Goal: Information Seeking & Learning: Learn about a topic

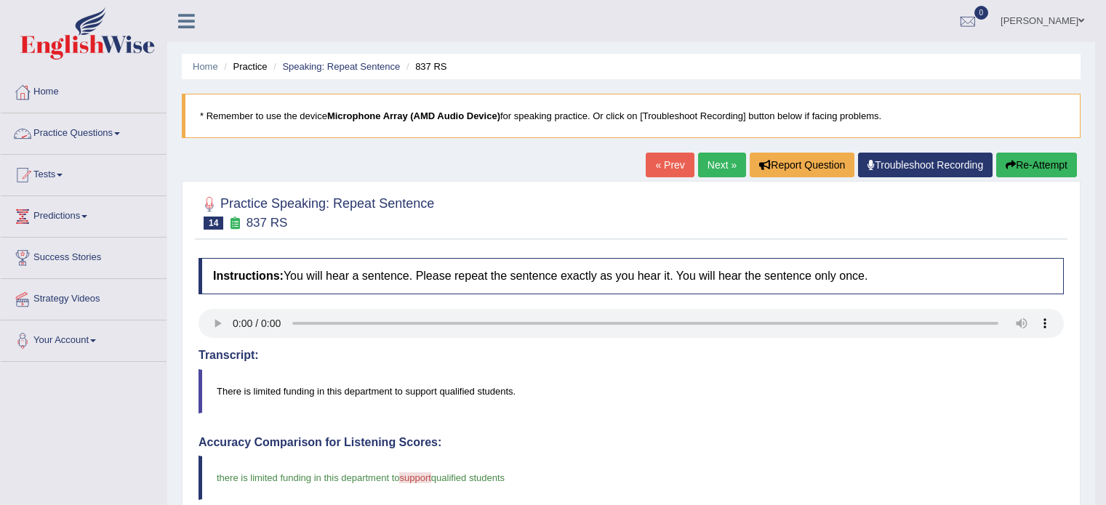
click at [107, 139] on link "Practice Questions" at bounding box center [84, 131] width 166 height 36
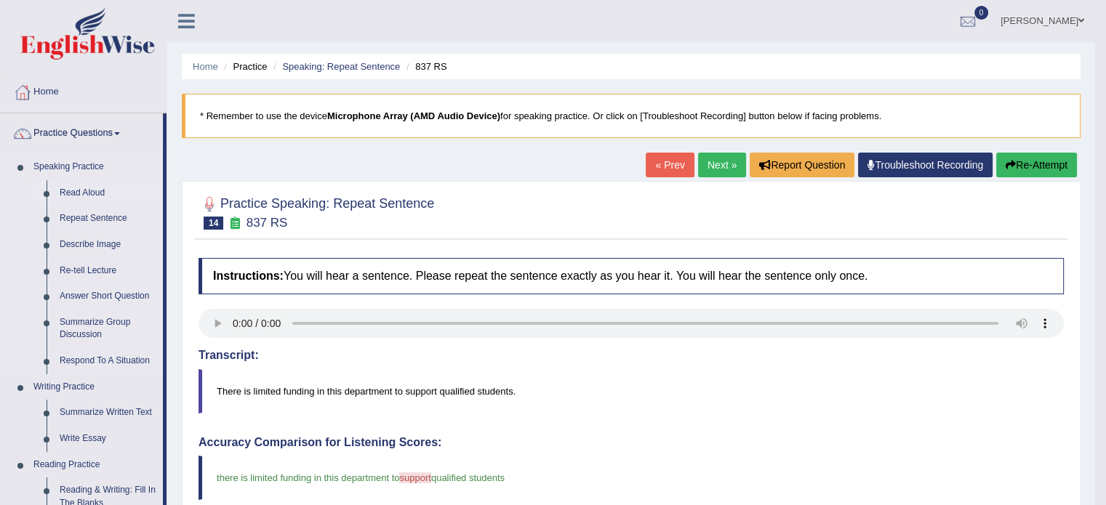
click at [89, 197] on link "Read Aloud" at bounding box center [108, 193] width 110 height 26
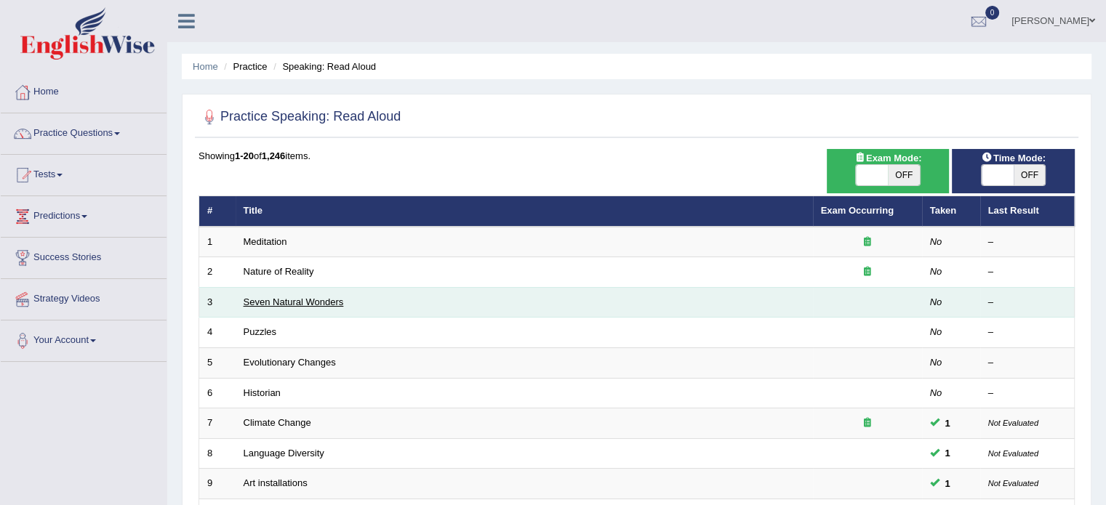
click at [302, 299] on link "Seven Natural Wonders" at bounding box center [294, 302] width 100 height 11
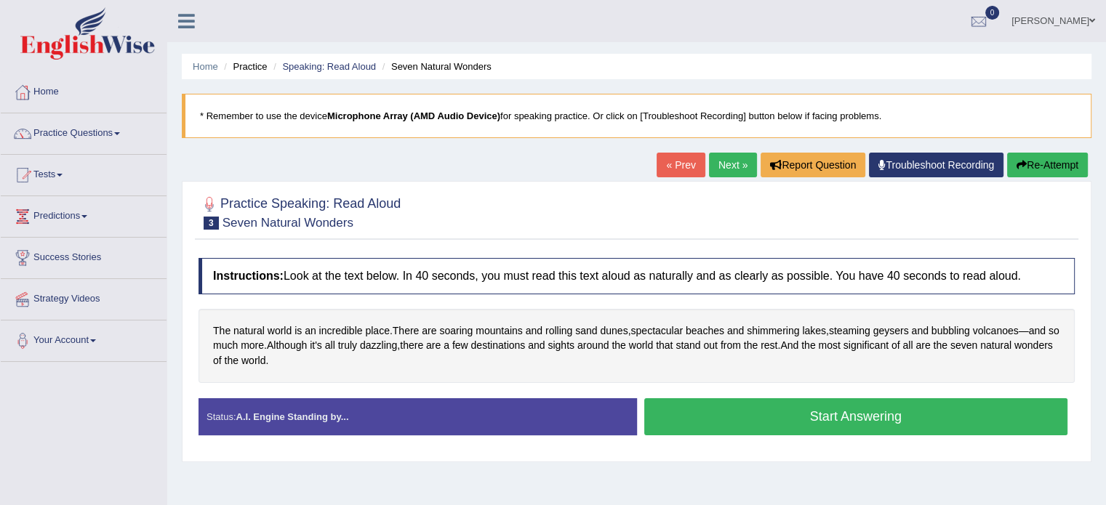
click at [844, 415] on button "Start Answering" at bounding box center [856, 416] width 424 height 37
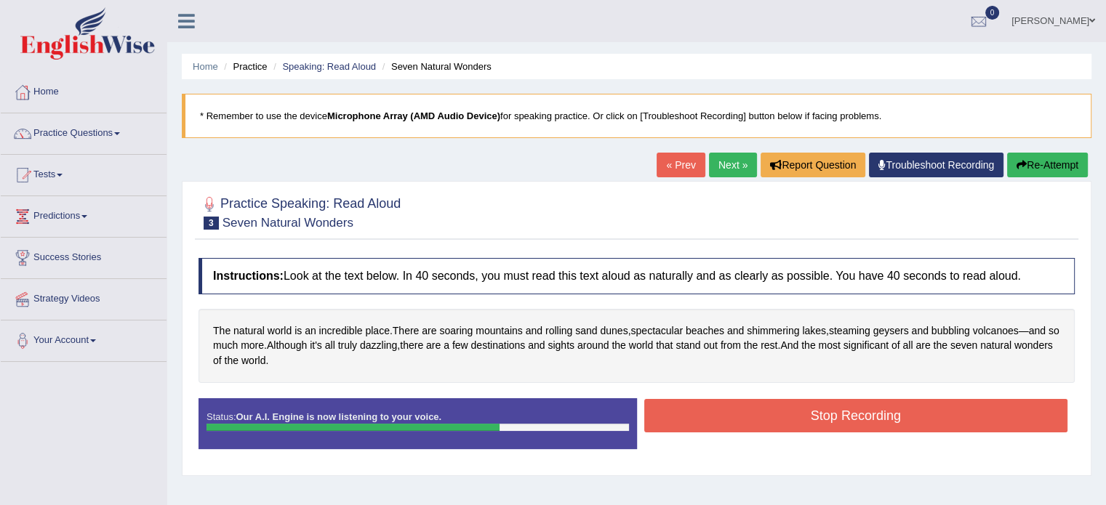
click at [844, 415] on button "Stop Recording" at bounding box center [856, 415] width 424 height 33
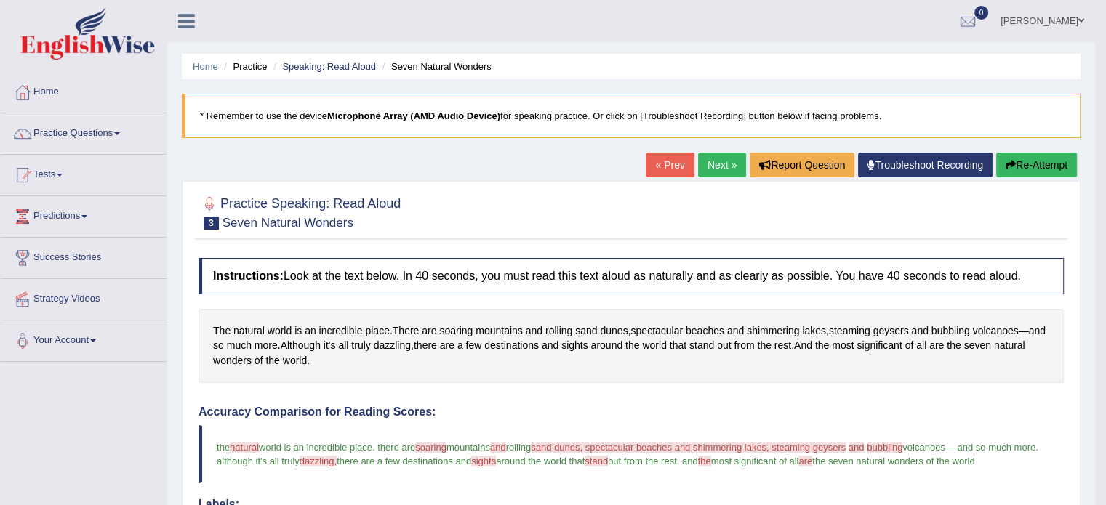
click at [721, 162] on link "Next »" at bounding box center [722, 165] width 48 height 25
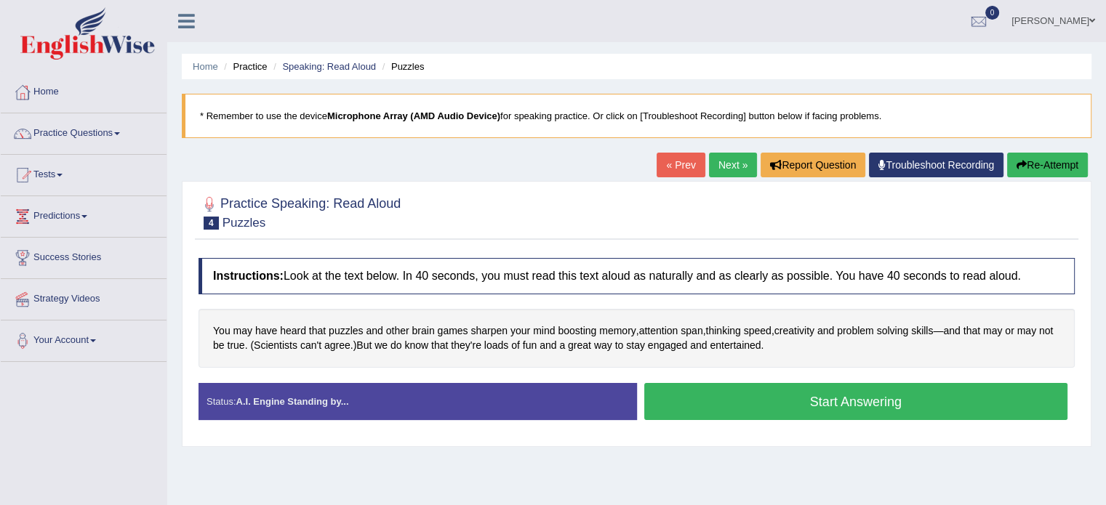
click at [809, 403] on button "Start Answering" at bounding box center [856, 401] width 424 height 37
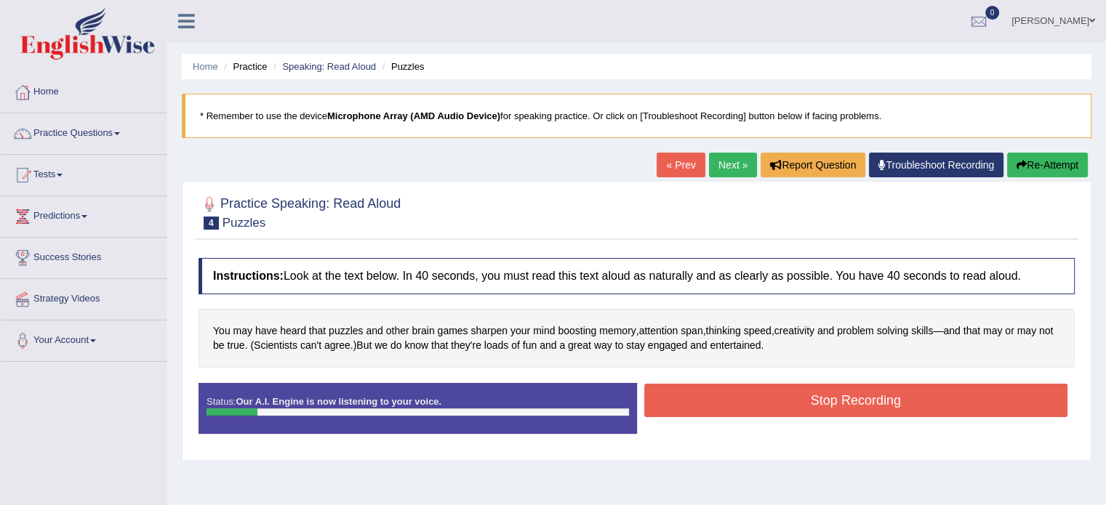
click at [1053, 163] on button "Re-Attempt" at bounding box center [1047, 165] width 81 height 25
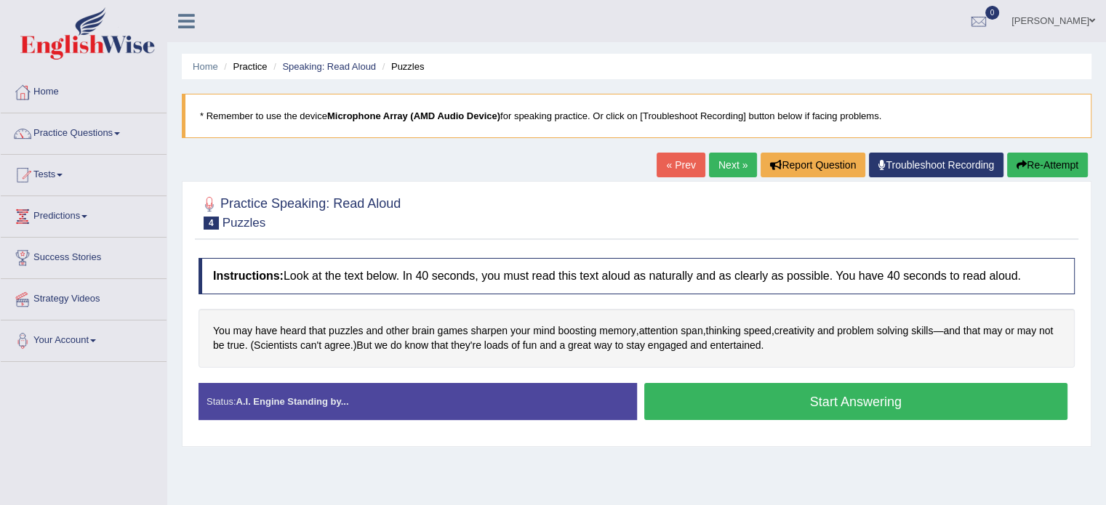
click at [881, 409] on button "Start Answering" at bounding box center [856, 401] width 424 height 37
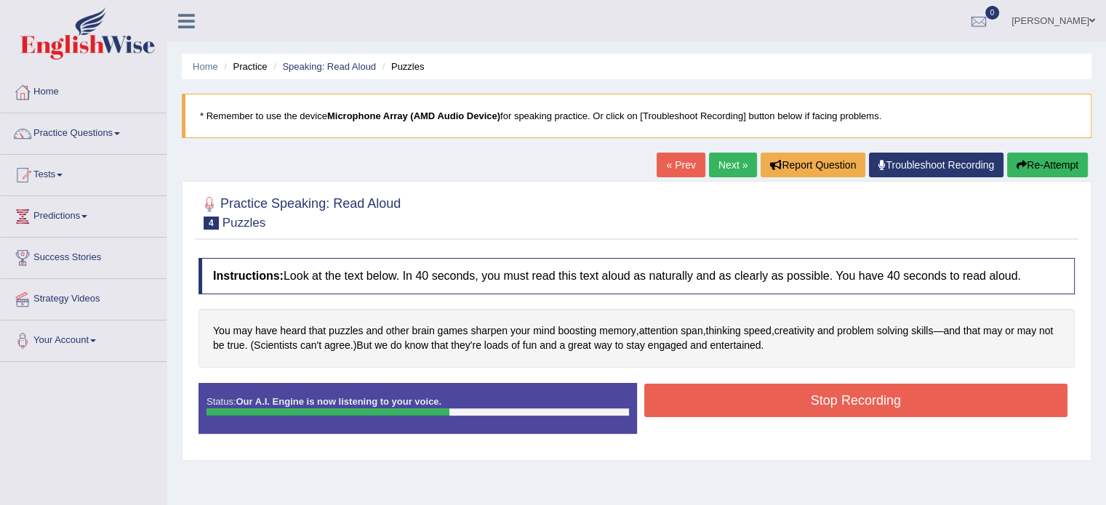
click at [881, 409] on button "Stop Recording" at bounding box center [856, 400] width 424 height 33
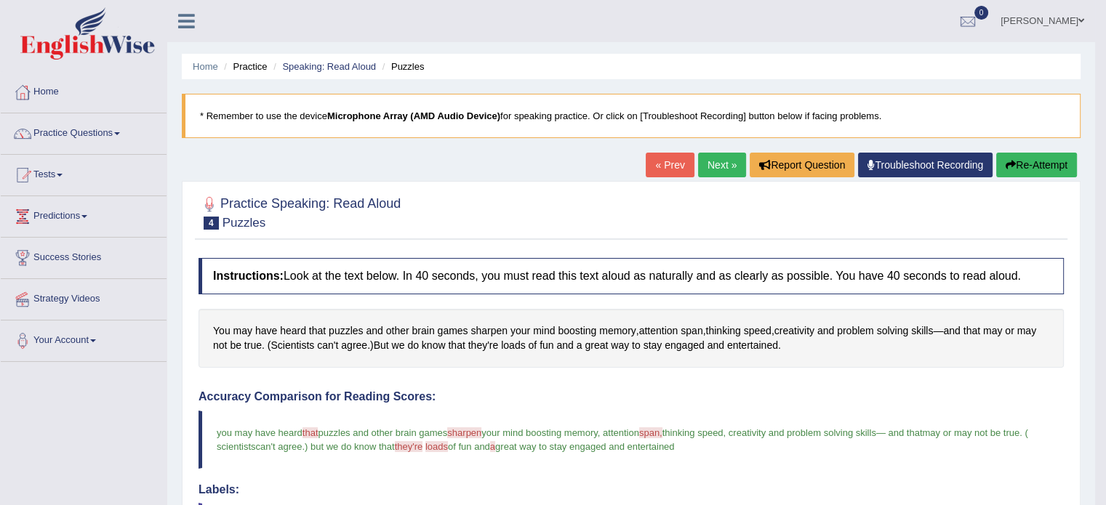
click at [707, 172] on link "Next »" at bounding box center [722, 165] width 48 height 25
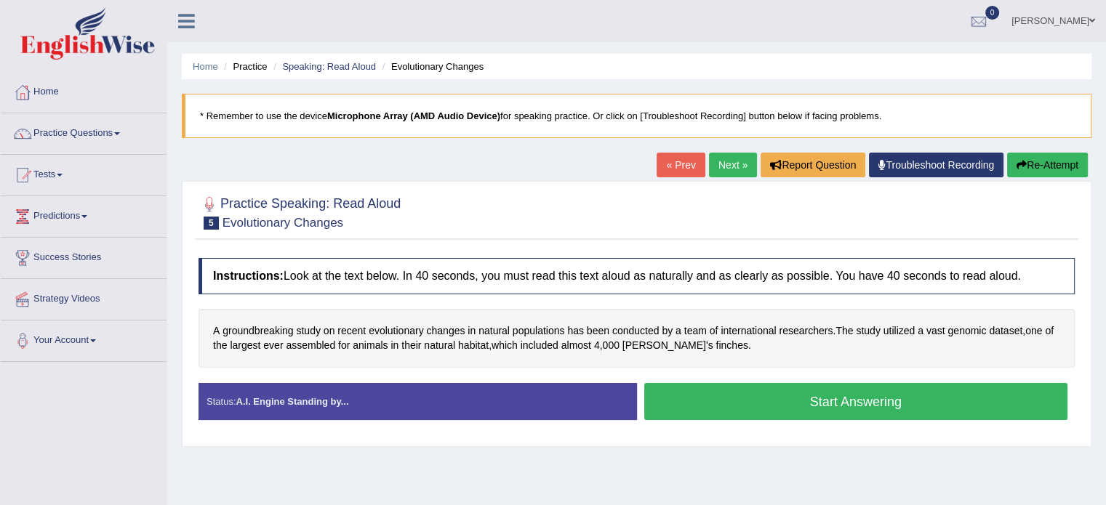
click at [754, 400] on button "Start Answering" at bounding box center [856, 401] width 424 height 37
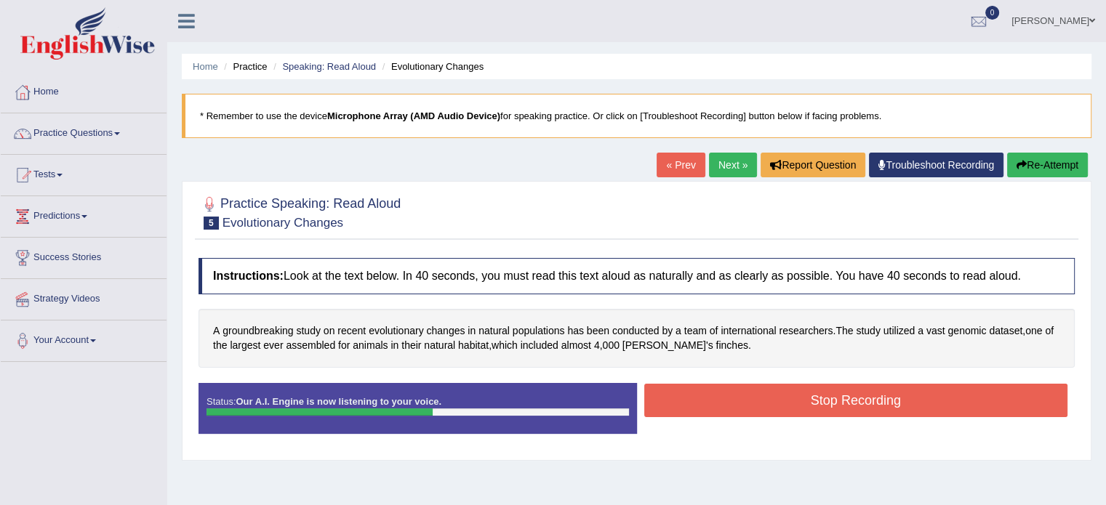
click at [754, 400] on button "Stop Recording" at bounding box center [856, 400] width 424 height 33
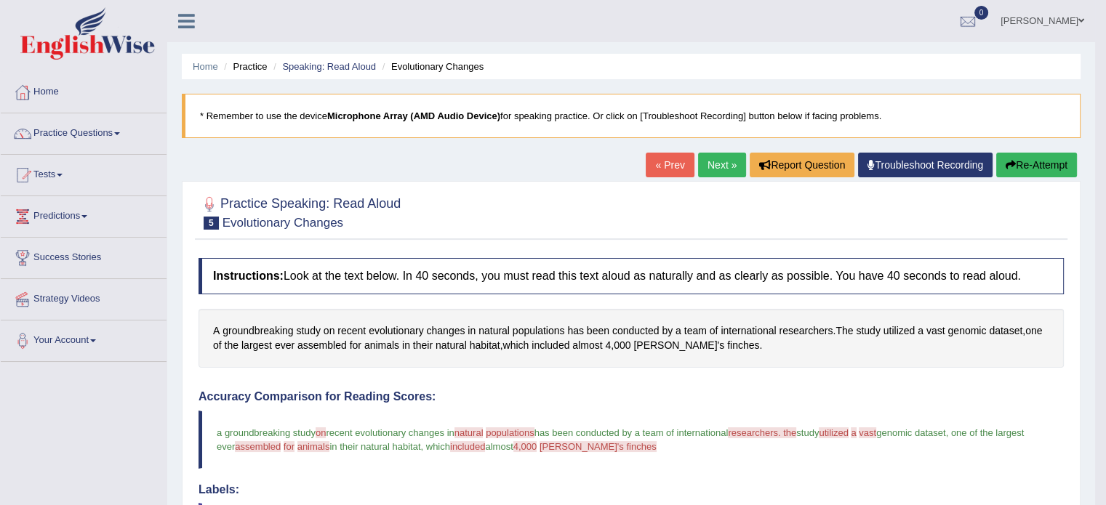
click at [713, 165] on link "Next »" at bounding box center [722, 165] width 48 height 25
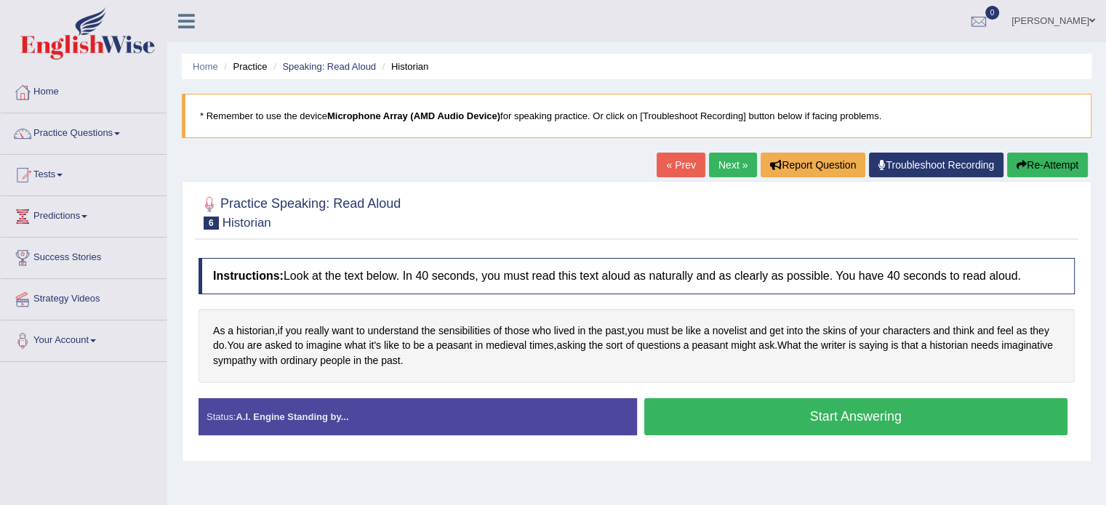
click at [757, 415] on button "Start Answering" at bounding box center [856, 416] width 424 height 37
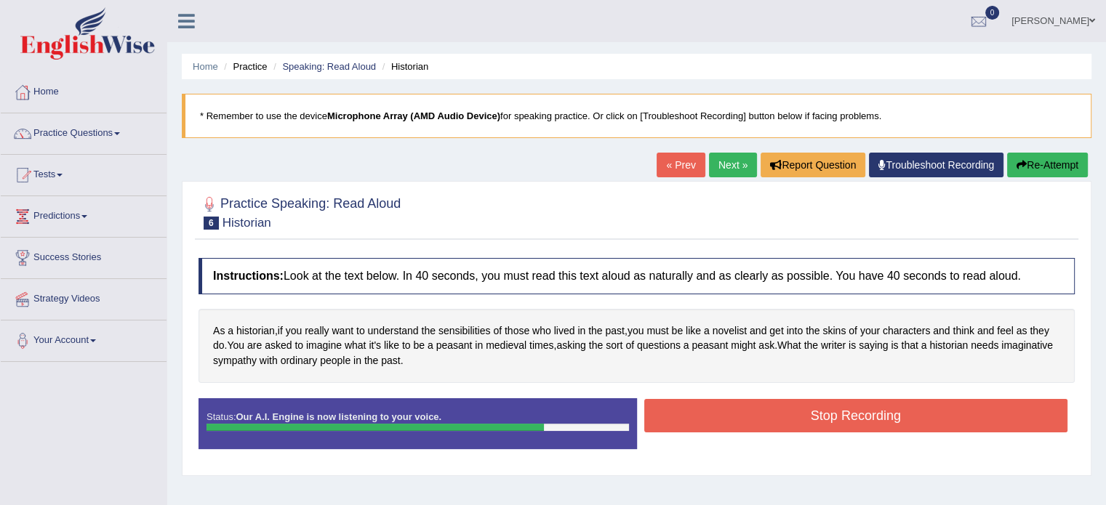
click at [794, 417] on button "Stop Recording" at bounding box center [856, 415] width 424 height 33
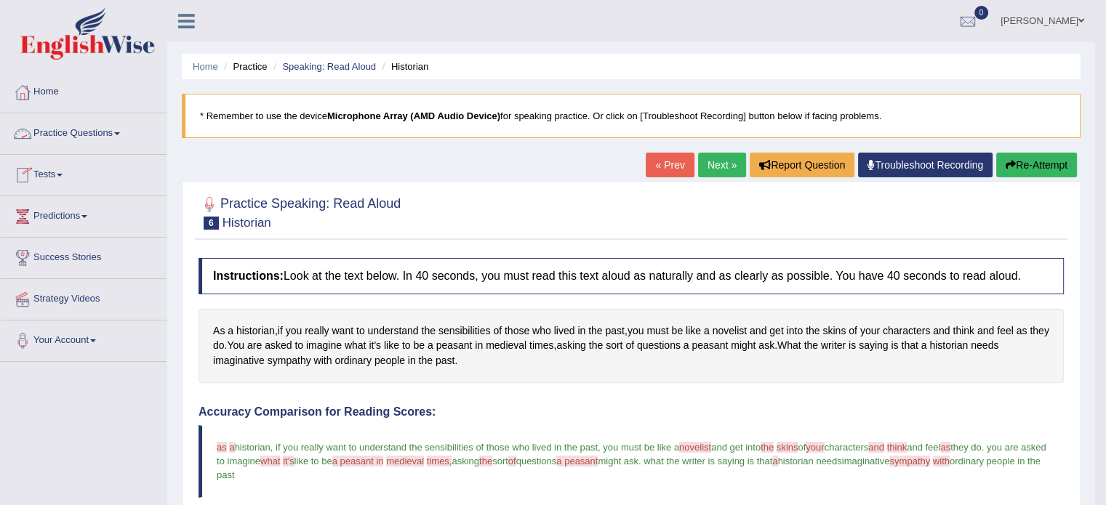
click at [73, 132] on link "Practice Questions" at bounding box center [84, 131] width 166 height 36
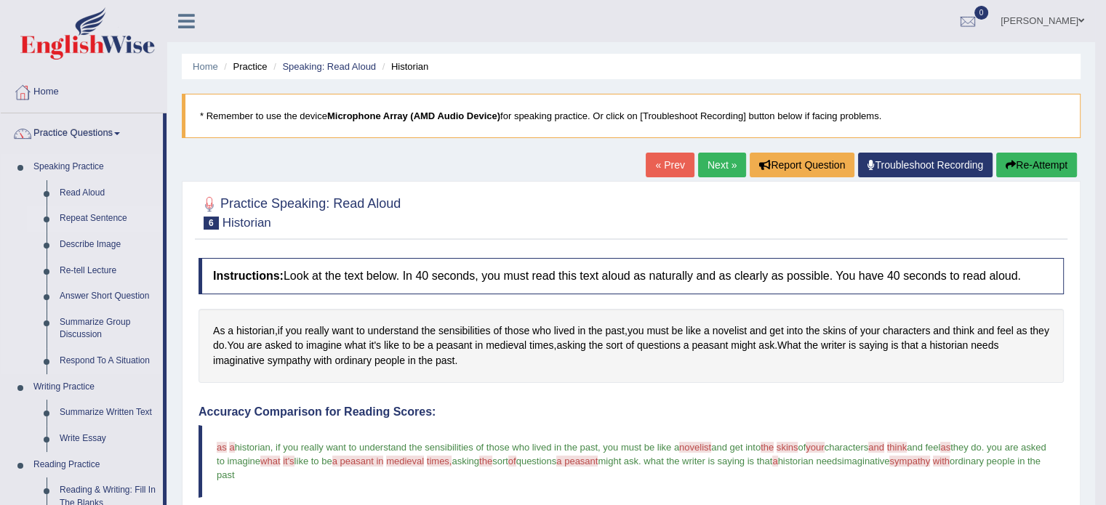
click at [84, 220] on link "Repeat Sentence" at bounding box center [108, 219] width 110 height 26
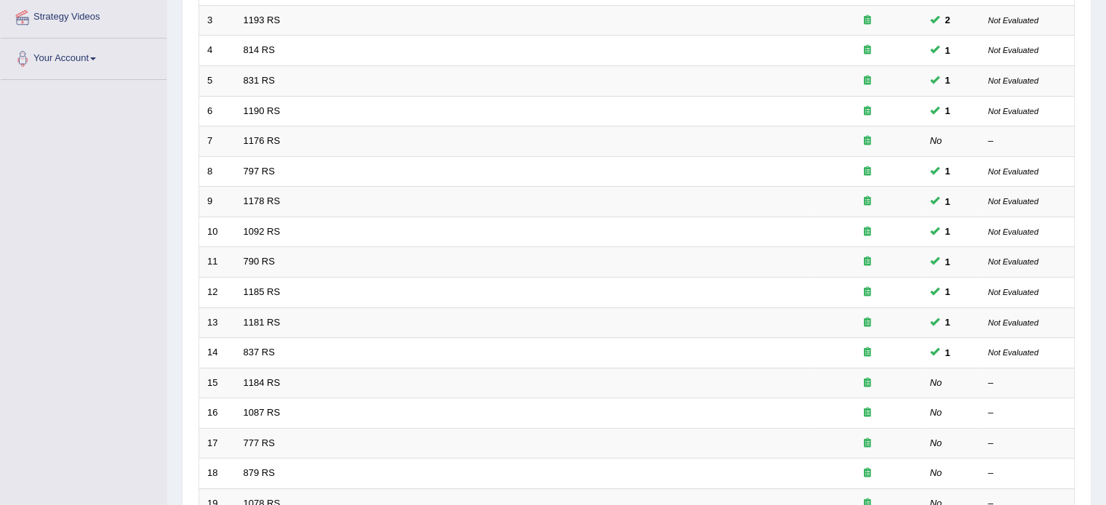
scroll to position [291, 0]
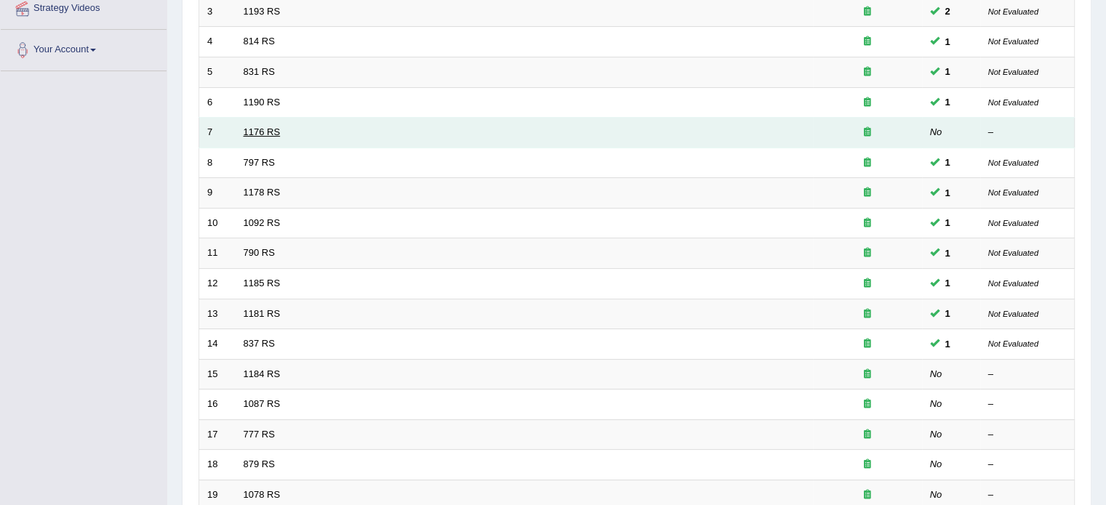
click at [244, 134] on link "1176 RS" at bounding box center [262, 131] width 37 height 11
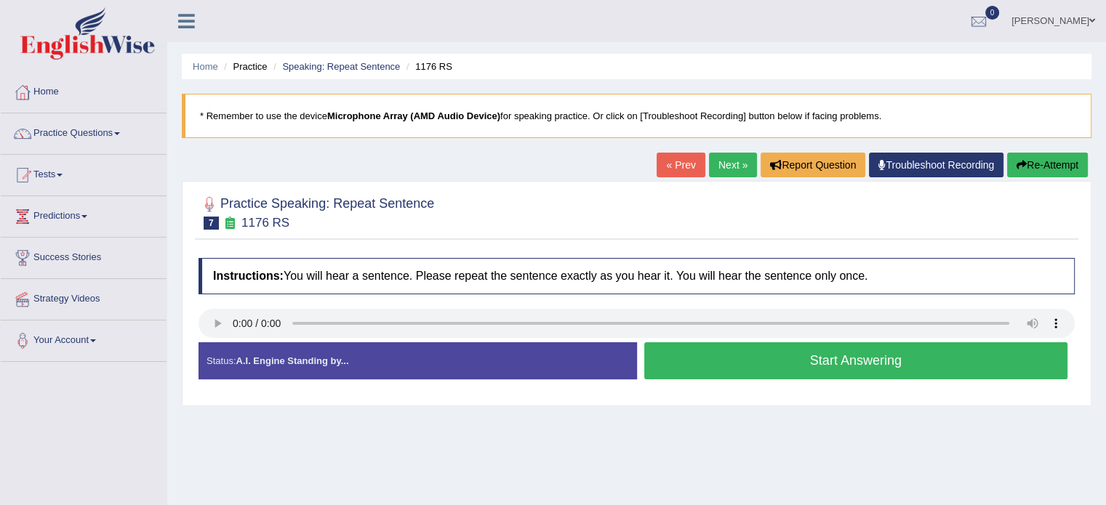
click at [747, 358] on button "Start Answering" at bounding box center [856, 360] width 424 height 37
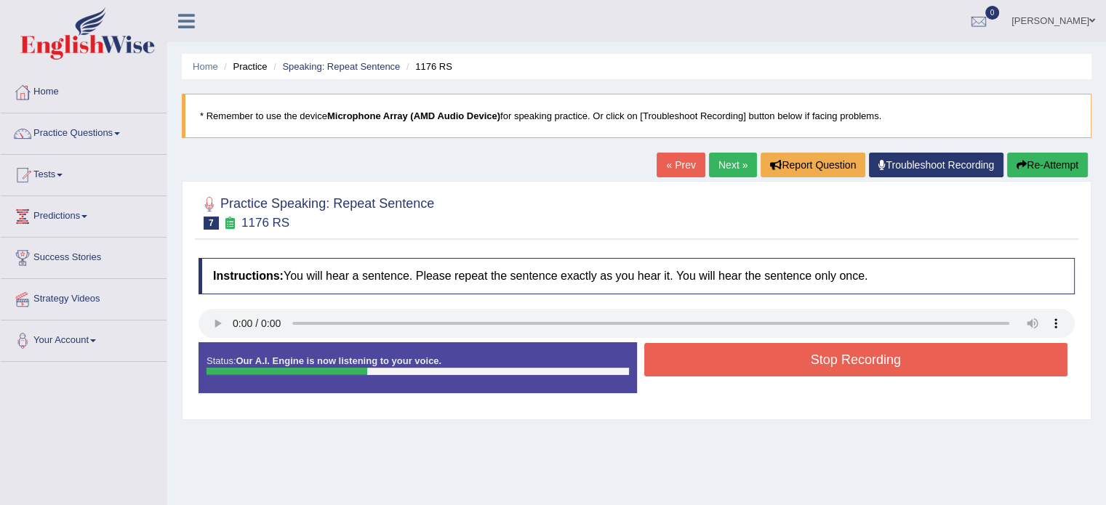
click at [747, 358] on button "Stop Recording" at bounding box center [856, 359] width 424 height 33
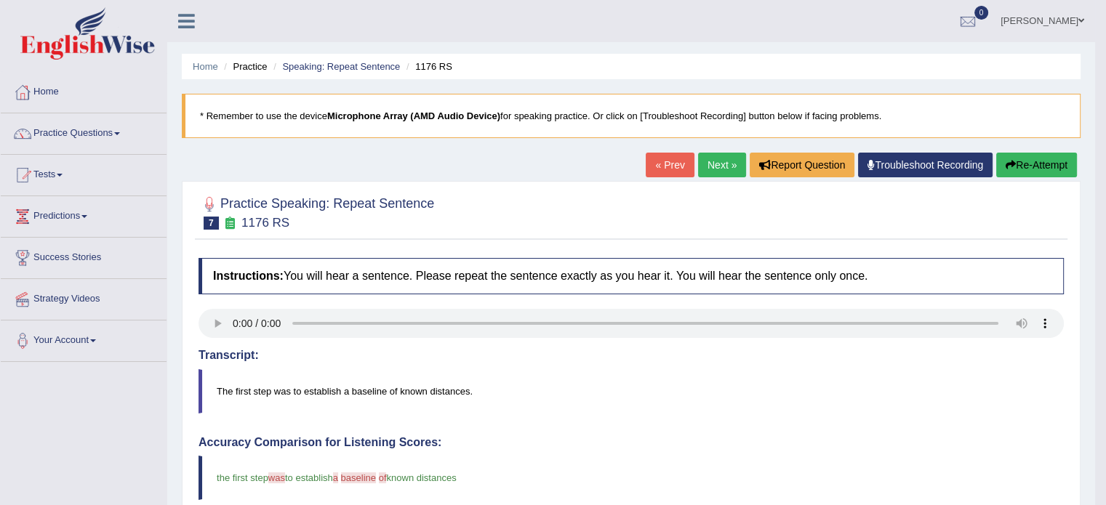
click at [718, 163] on link "Next »" at bounding box center [722, 165] width 48 height 25
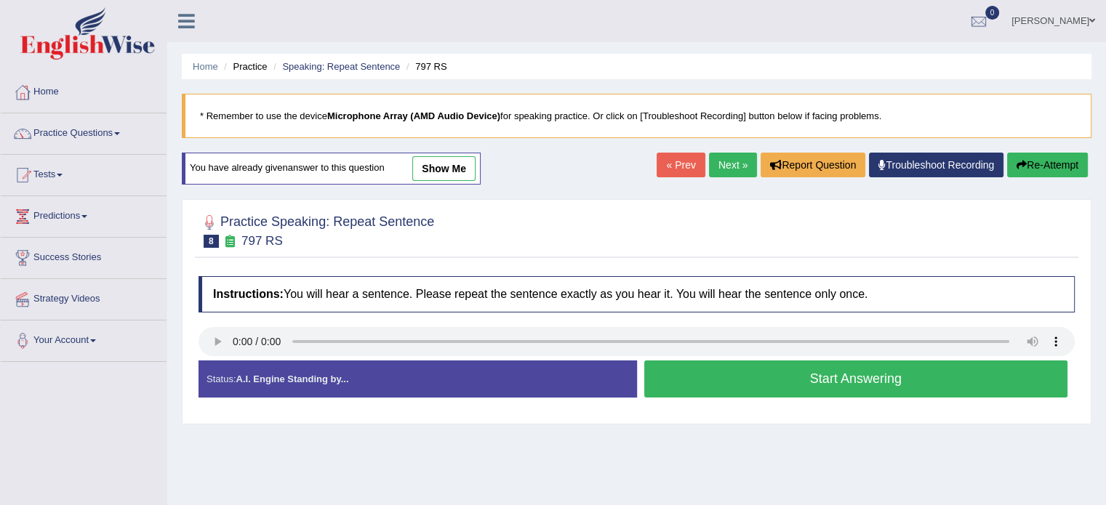
click at [808, 380] on button "Start Answering" at bounding box center [856, 379] width 424 height 37
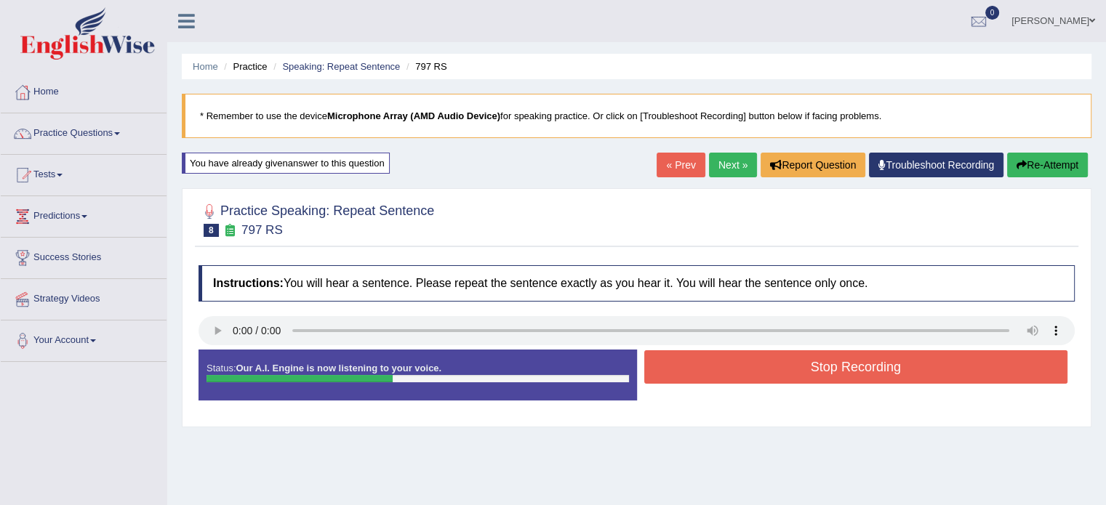
click at [809, 379] on button "Stop Recording" at bounding box center [856, 366] width 424 height 33
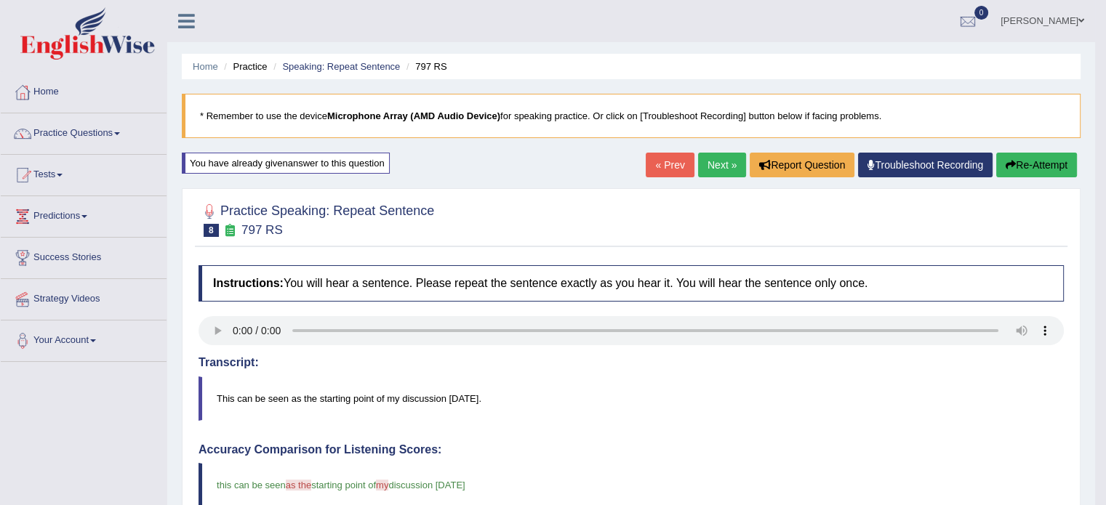
click at [714, 165] on link "Next »" at bounding box center [722, 165] width 48 height 25
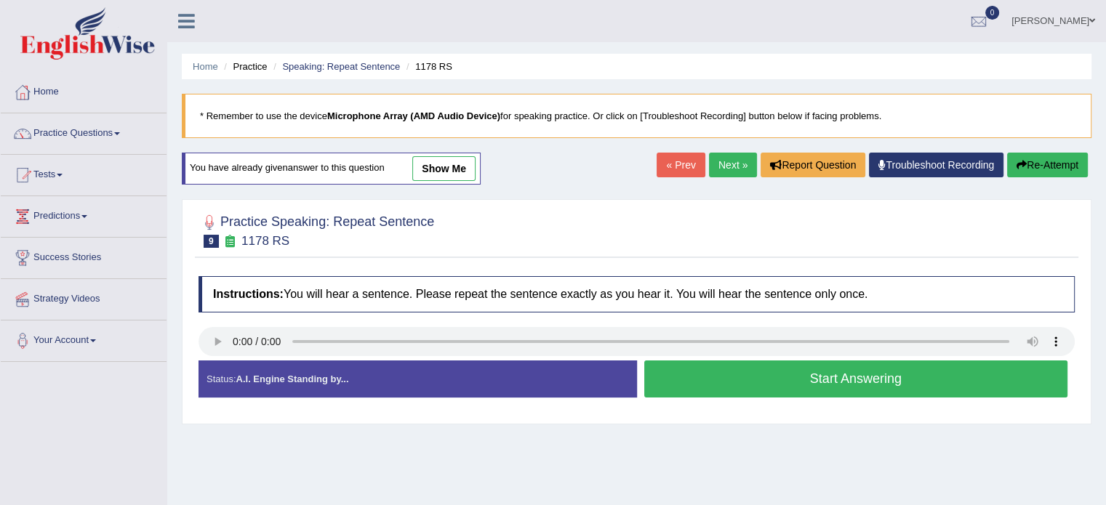
click at [778, 375] on button "Start Answering" at bounding box center [856, 379] width 424 height 37
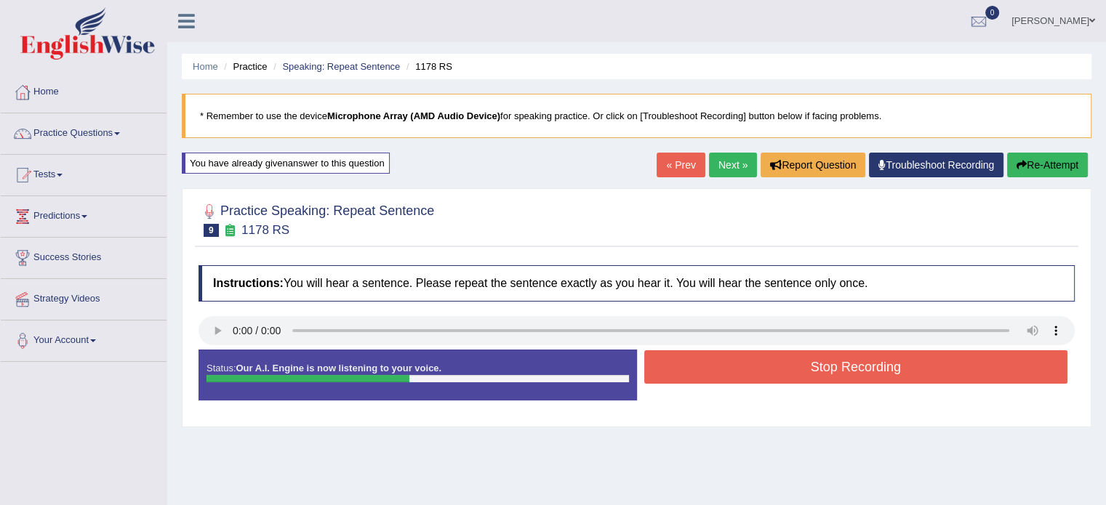
click at [778, 375] on button "Stop Recording" at bounding box center [856, 366] width 424 height 33
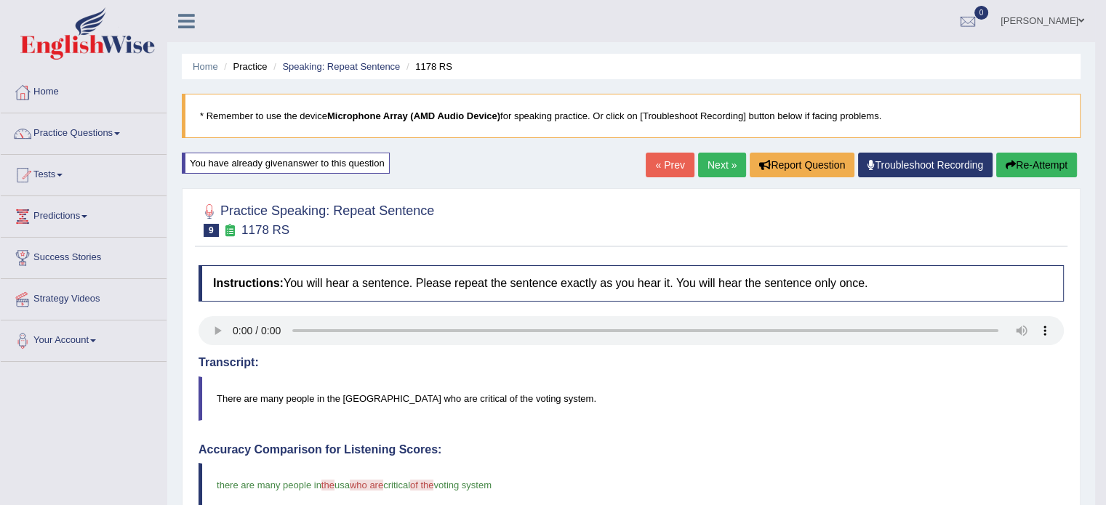
click at [707, 165] on link "Next »" at bounding box center [722, 165] width 48 height 25
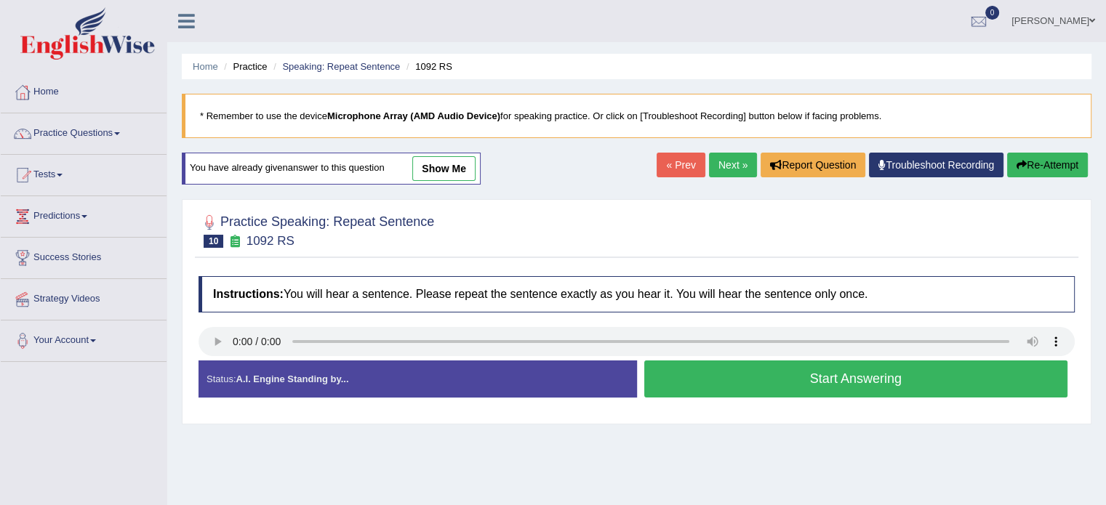
click at [735, 379] on button "Start Answering" at bounding box center [856, 379] width 424 height 37
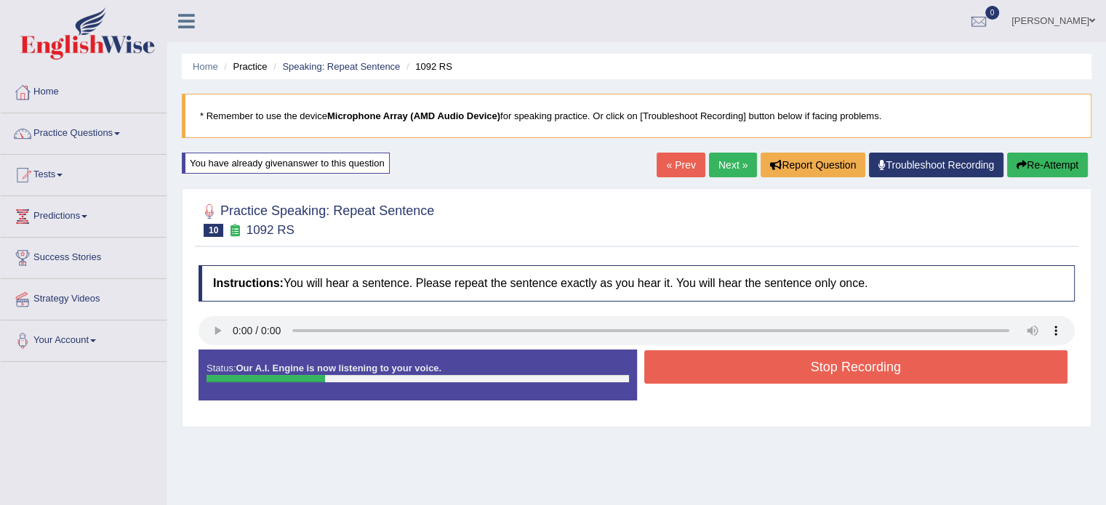
click at [1042, 169] on button "Re-Attempt" at bounding box center [1047, 165] width 81 height 25
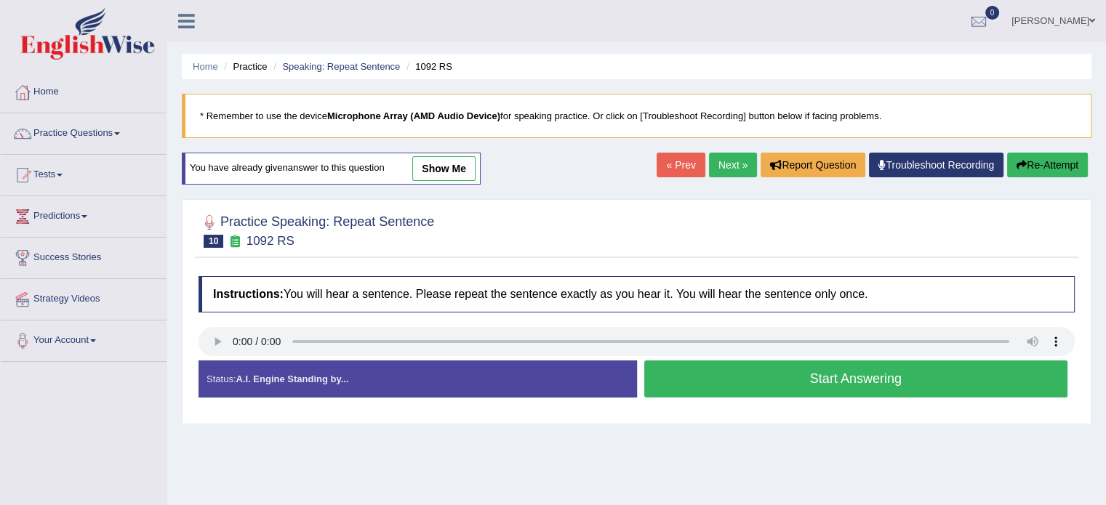
click at [760, 380] on button "Start Answering" at bounding box center [856, 379] width 424 height 37
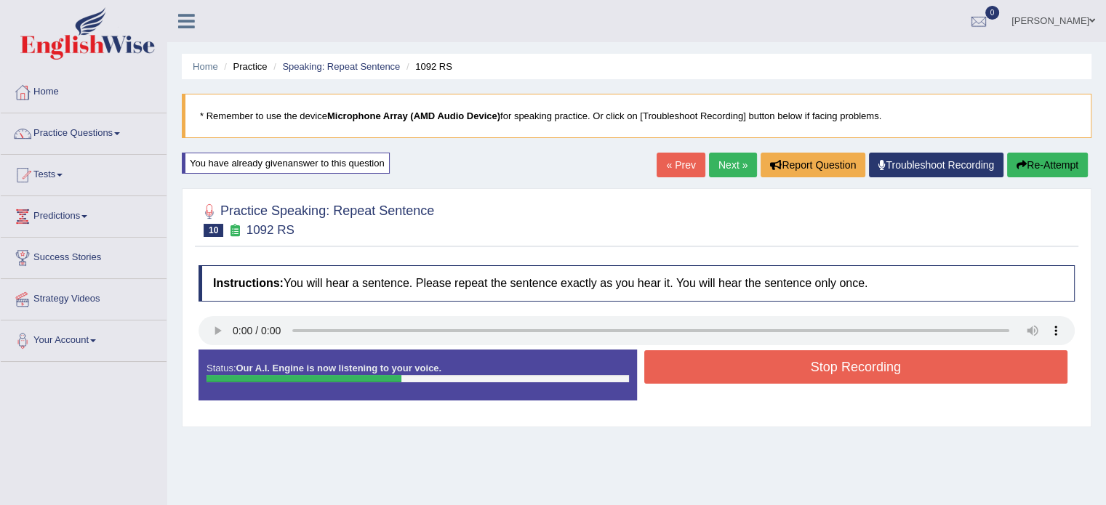
click at [768, 370] on button "Stop Recording" at bounding box center [856, 366] width 424 height 33
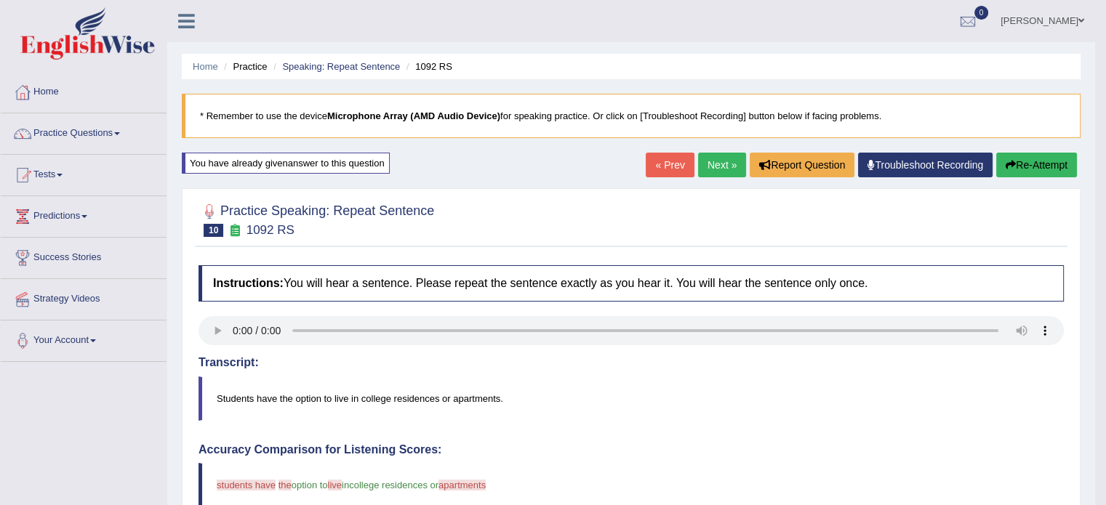
click at [709, 162] on link "Next »" at bounding box center [722, 165] width 48 height 25
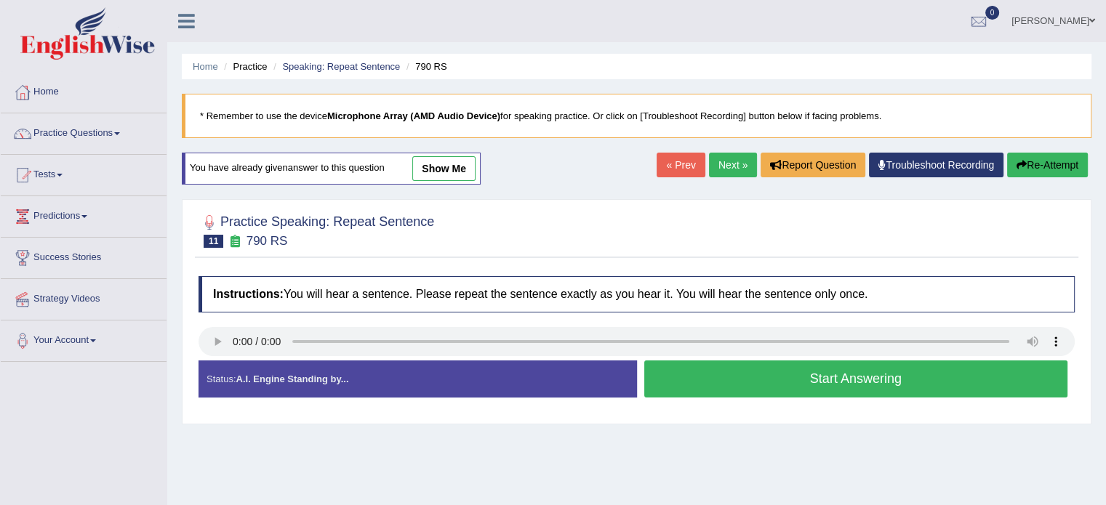
click at [683, 371] on button "Start Answering" at bounding box center [856, 379] width 424 height 37
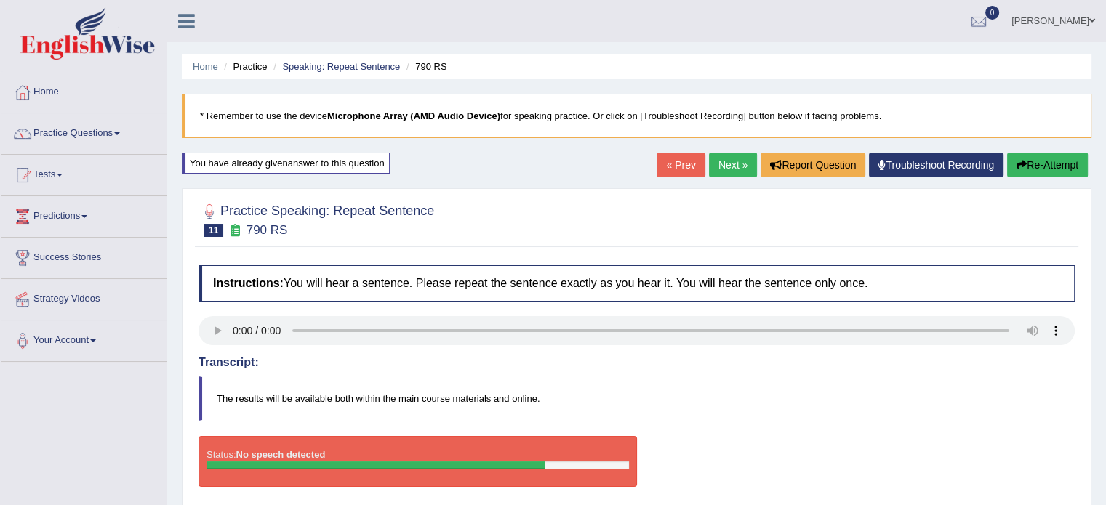
click at [1041, 168] on button "Re-Attempt" at bounding box center [1047, 165] width 81 height 25
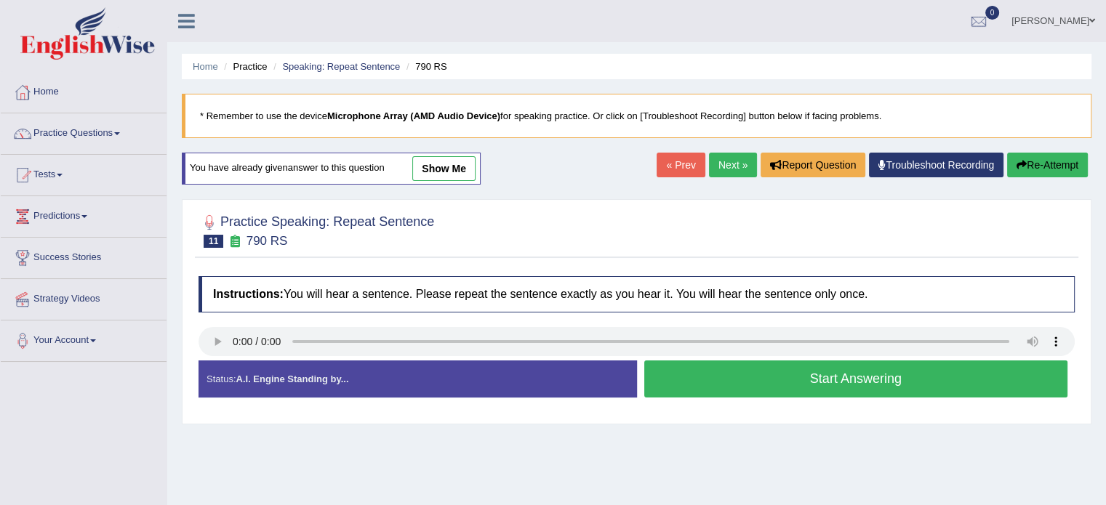
click at [720, 381] on button "Start Answering" at bounding box center [856, 379] width 424 height 37
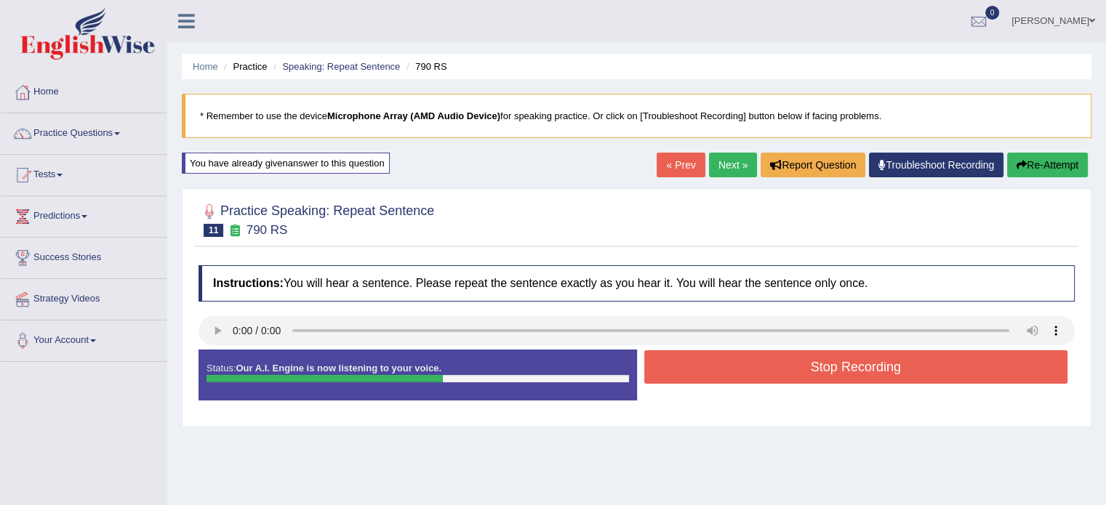
click at [762, 355] on button "Stop Recording" at bounding box center [856, 366] width 424 height 33
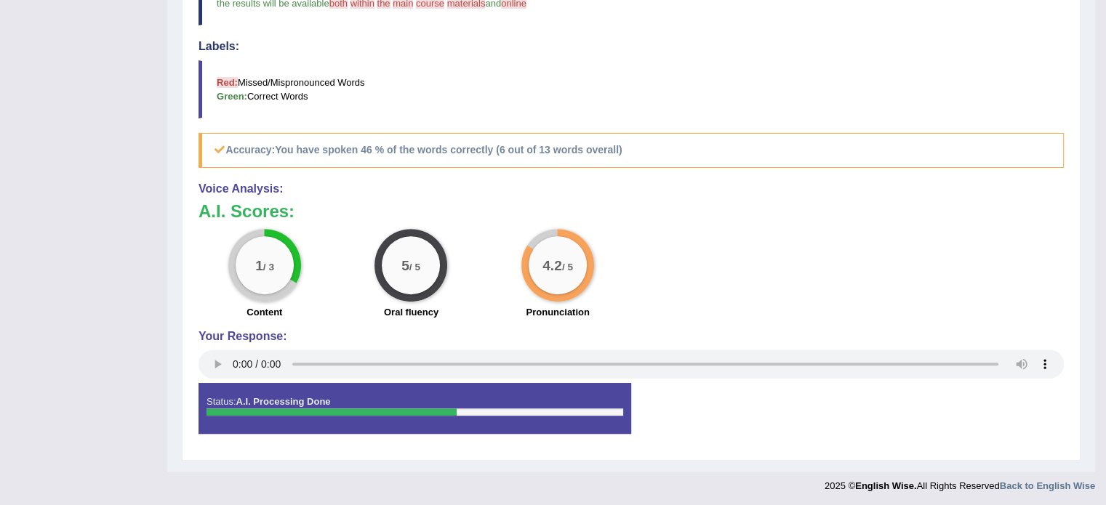
scroll to position [40, 0]
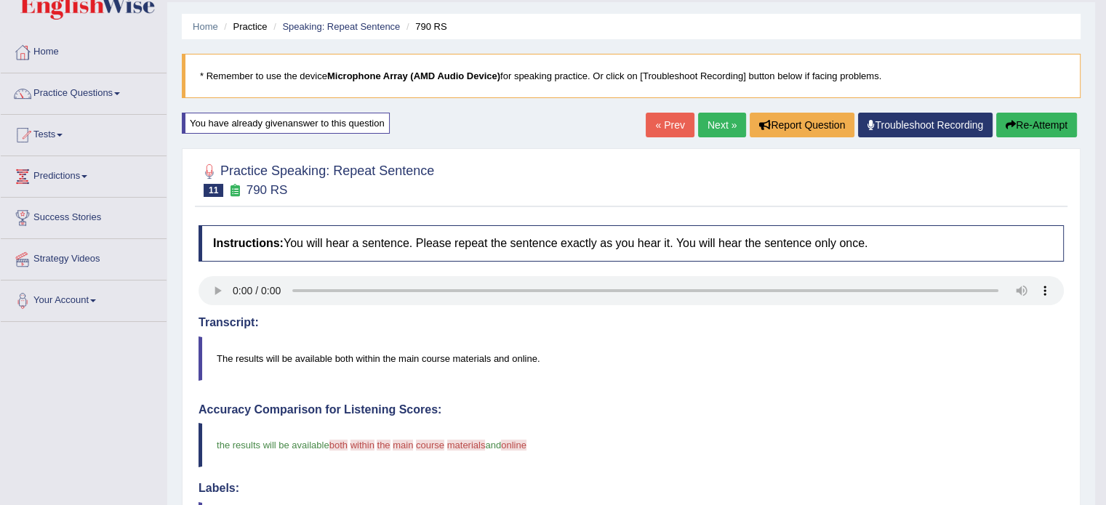
click at [1017, 132] on button "Re-Attempt" at bounding box center [1036, 125] width 81 height 25
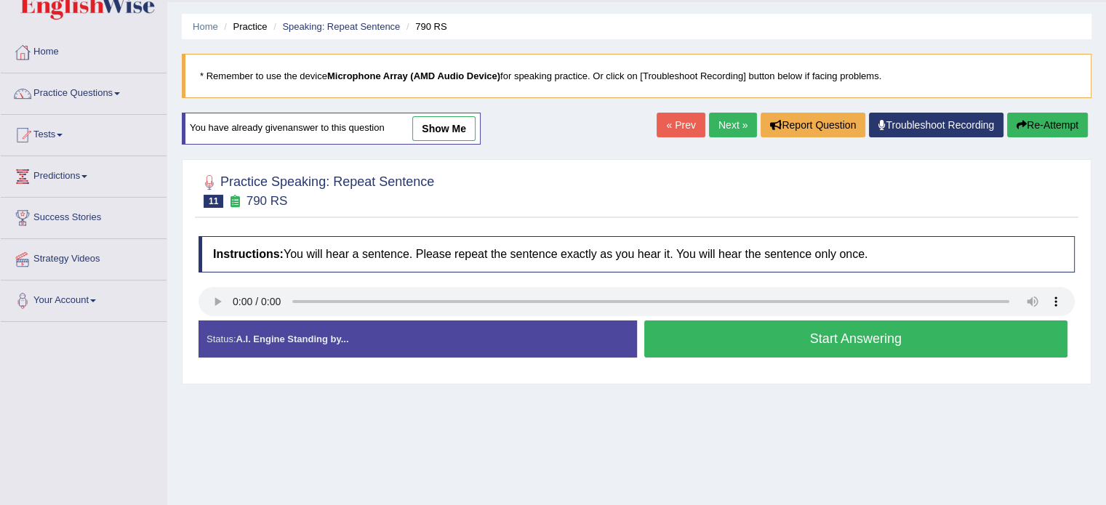
click at [771, 334] on button "Start Answering" at bounding box center [856, 339] width 424 height 37
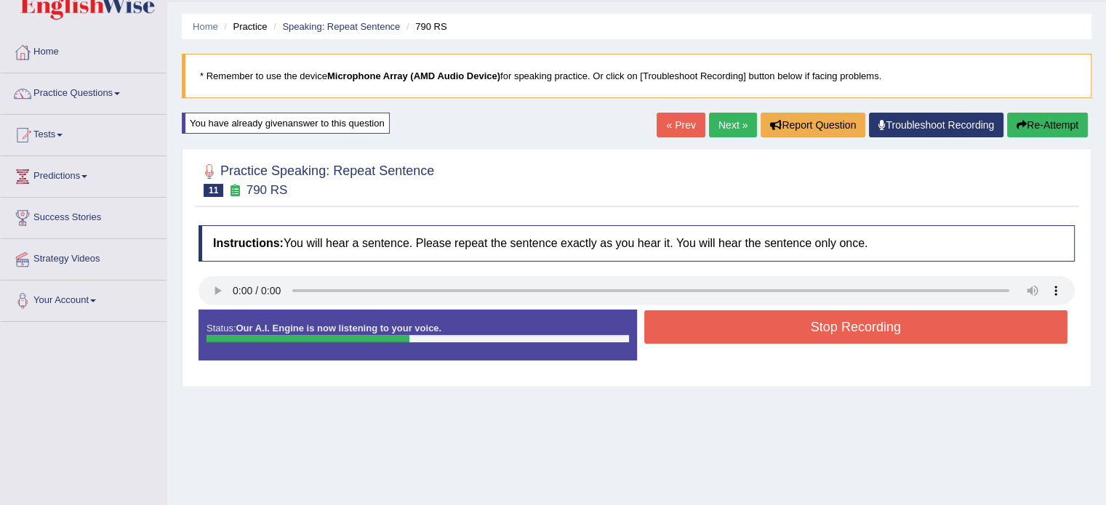
click at [1058, 120] on button "Re-Attempt" at bounding box center [1047, 125] width 81 height 25
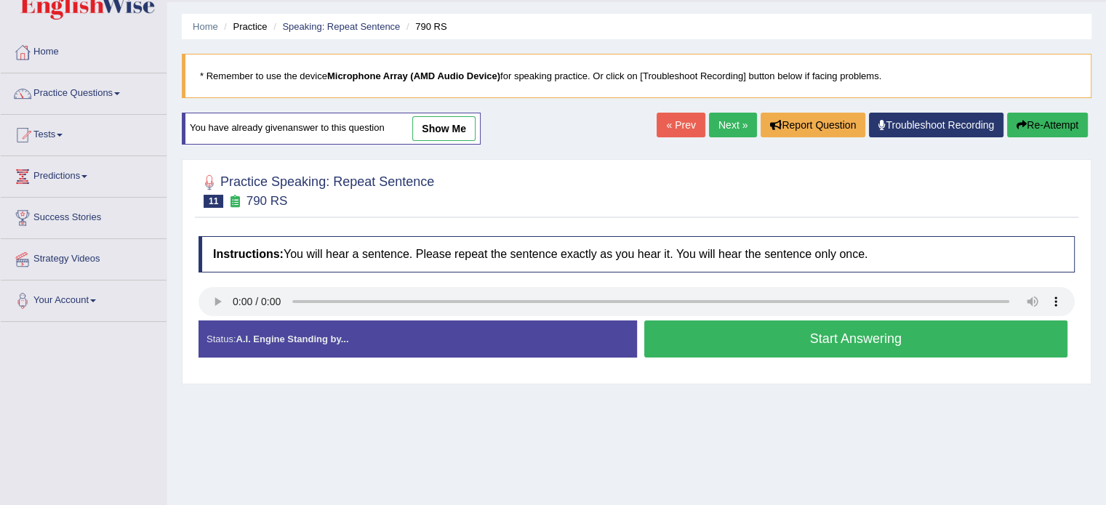
click at [698, 344] on button "Start Answering" at bounding box center [856, 339] width 424 height 37
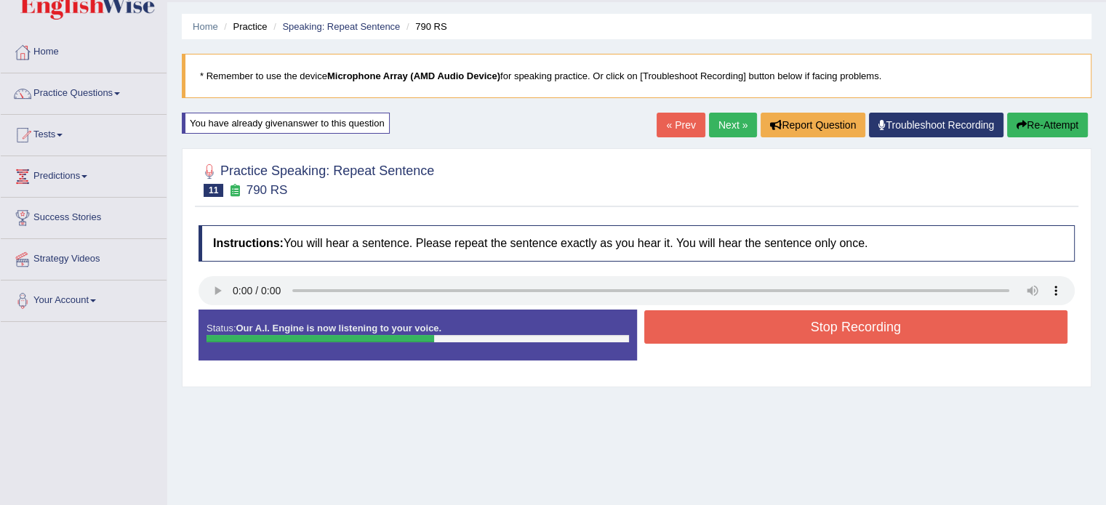
click at [730, 325] on button "Stop Recording" at bounding box center [856, 326] width 424 height 33
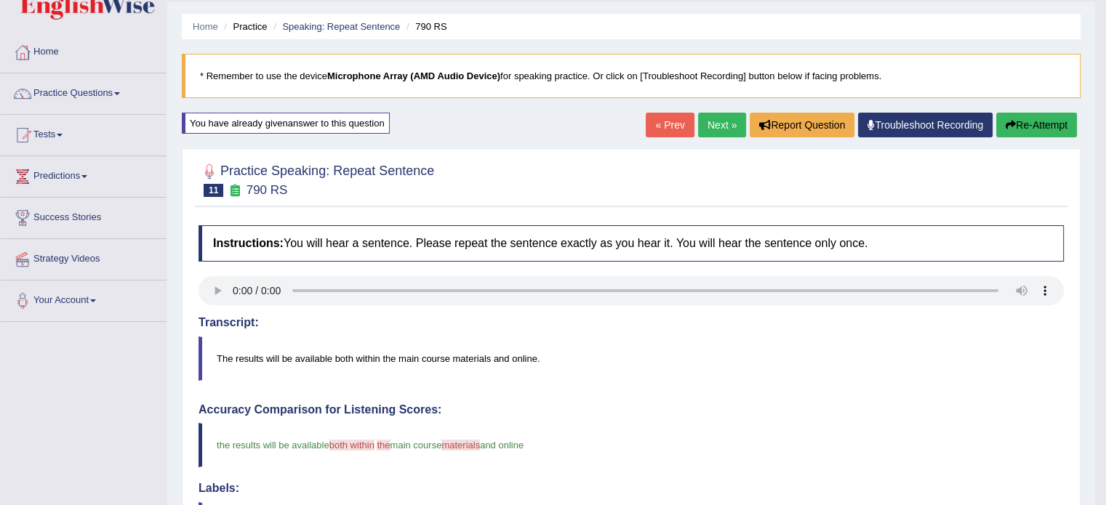
click at [715, 121] on link "Next »" at bounding box center [722, 125] width 48 height 25
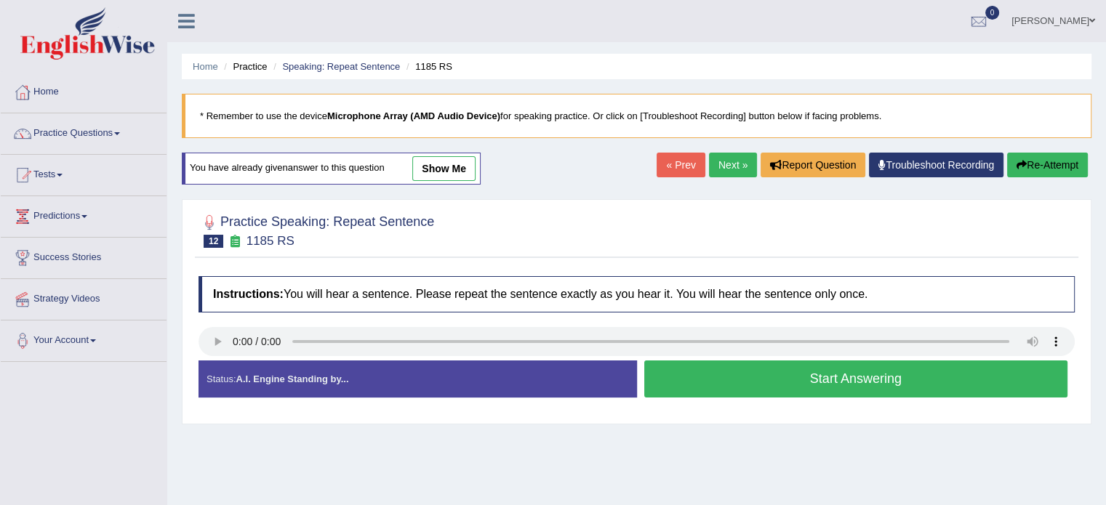
click at [732, 388] on button "Start Answering" at bounding box center [856, 379] width 424 height 37
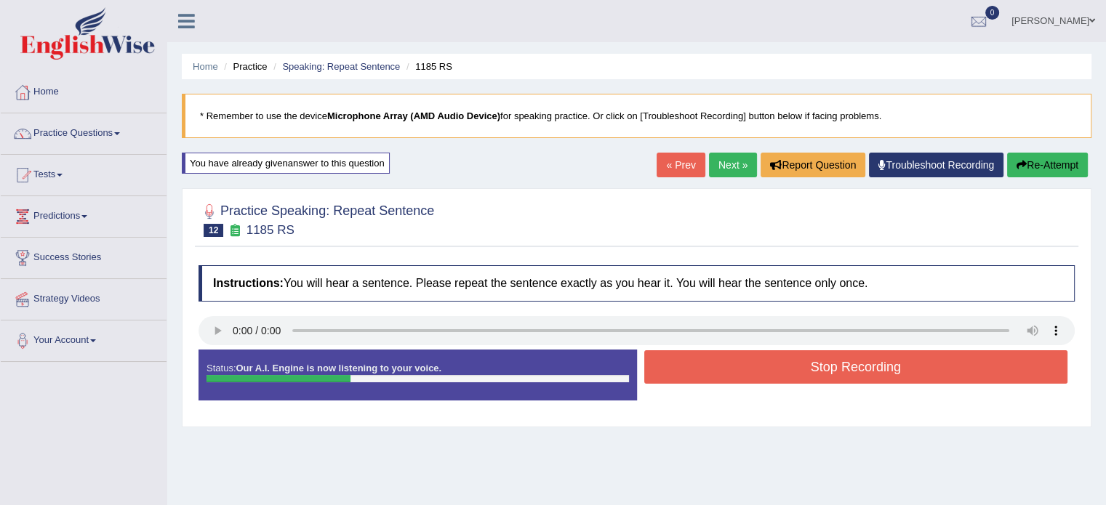
click at [712, 374] on button "Stop Recording" at bounding box center [856, 366] width 424 height 33
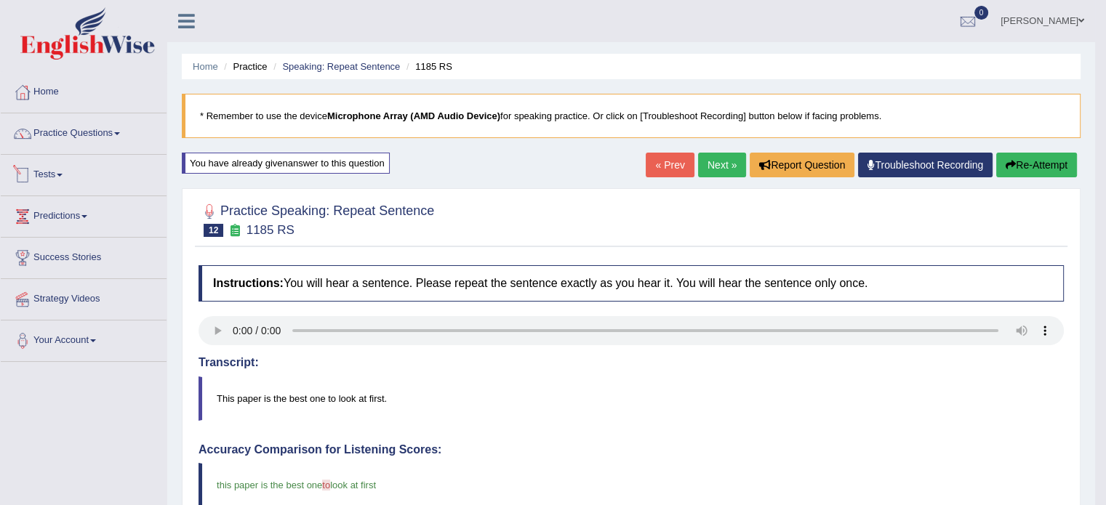
click at [75, 177] on link "Tests" at bounding box center [84, 173] width 166 height 36
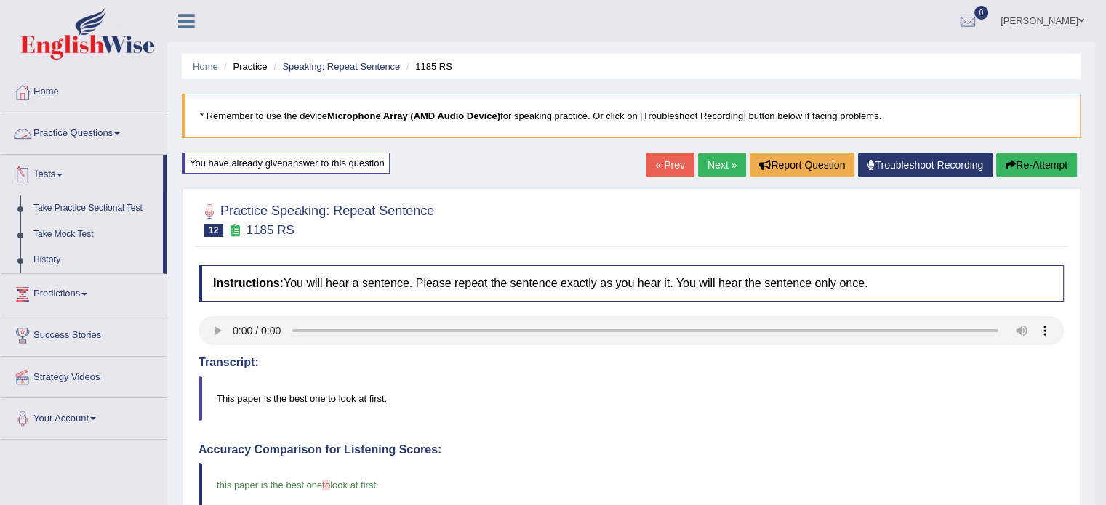
click at [81, 137] on link "Practice Questions" at bounding box center [84, 131] width 166 height 36
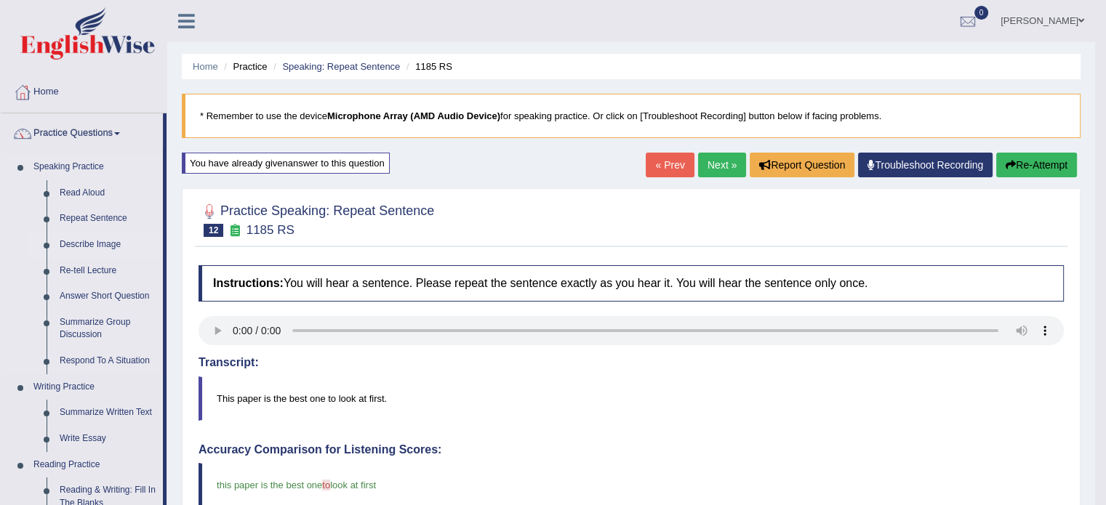
click at [81, 249] on link "Describe Image" at bounding box center [108, 245] width 110 height 26
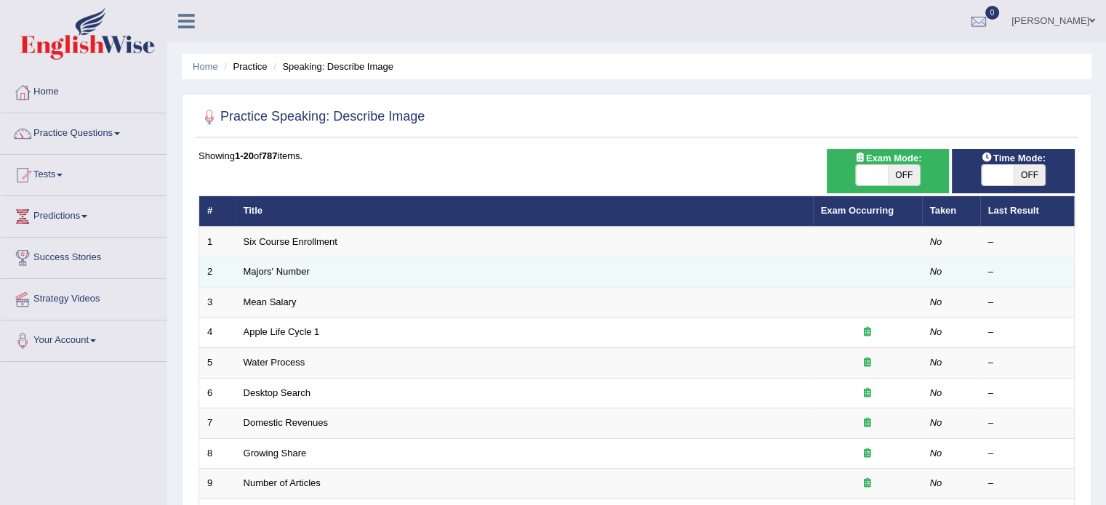
click at [319, 264] on td "Majors' Number" at bounding box center [524, 272] width 577 height 31
click at [252, 272] on link "Majors' Number" at bounding box center [277, 271] width 66 height 11
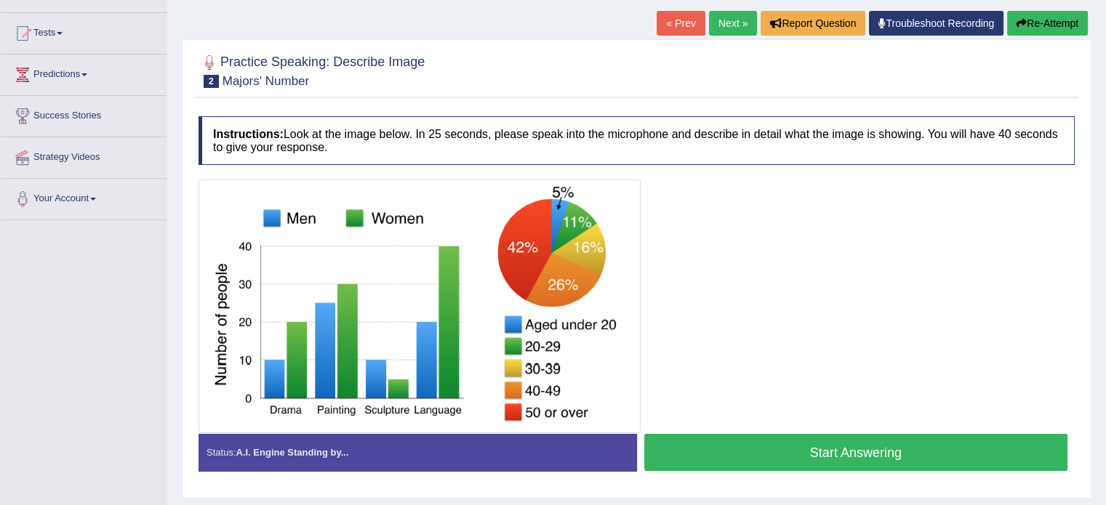
scroll to position [113, 0]
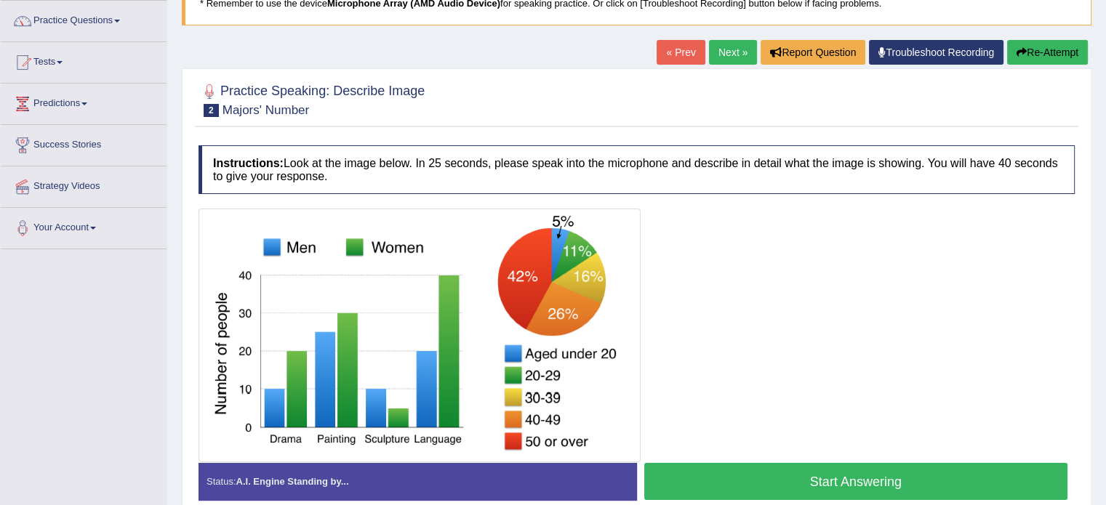
click at [792, 481] on button "Start Answering" at bounding box center [856, 481] width 424 height 37
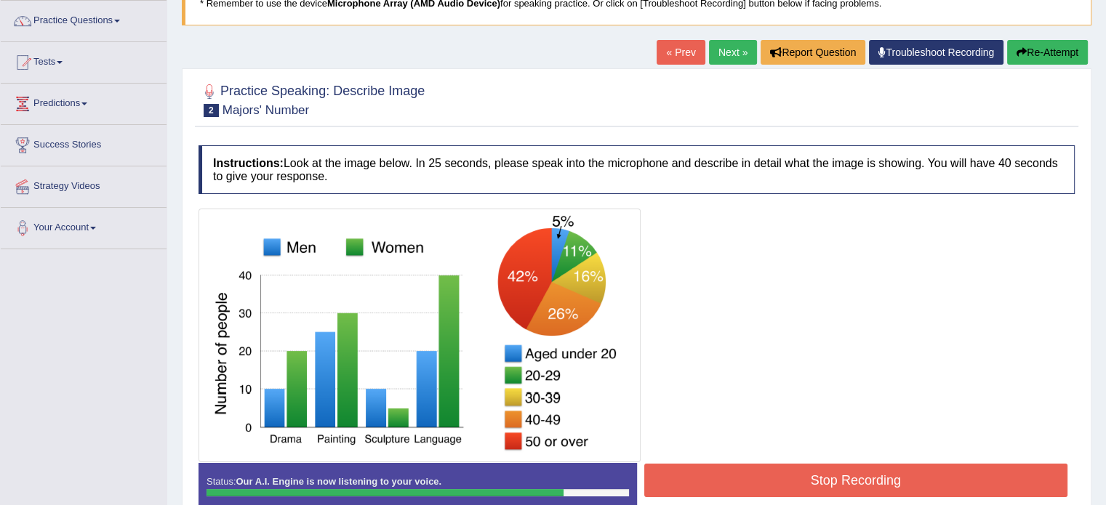
click at [792, 481] on button "Stop Recording" at bounding box center [856, 480] width 424 height 33
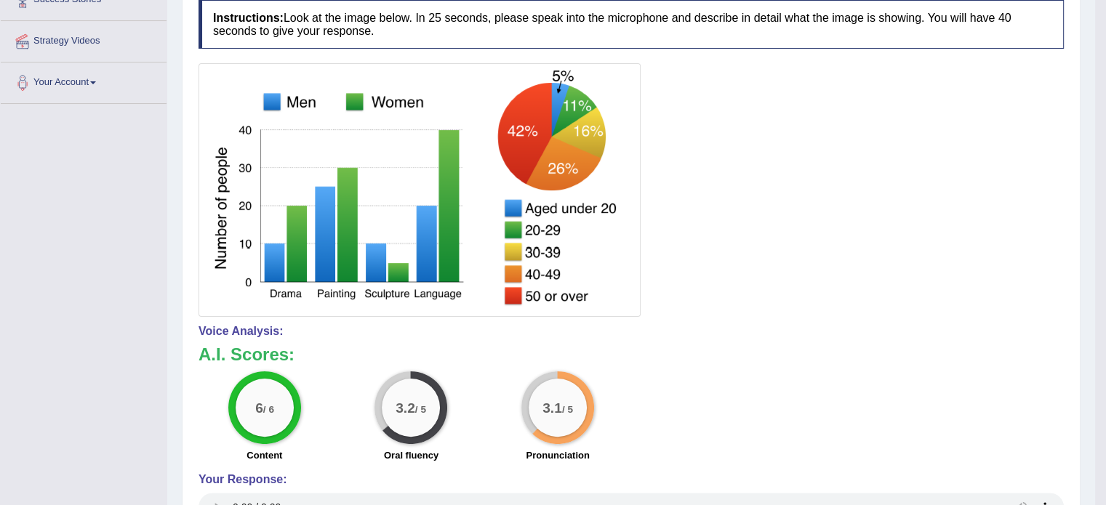
scroll to position [0, 0]
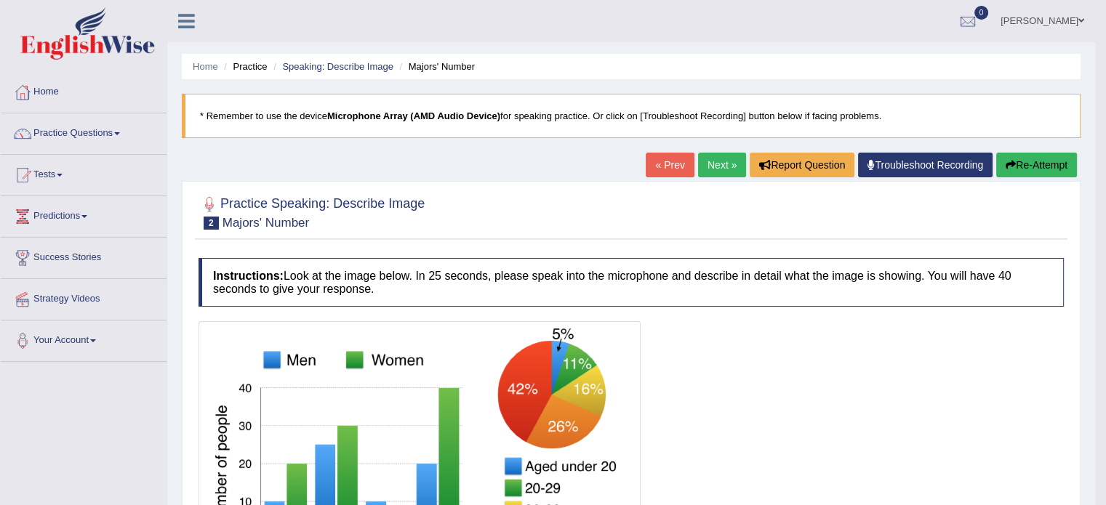
click at [716, 164] on link "Next »" at bounding box center [722, 165] width 48 height 25
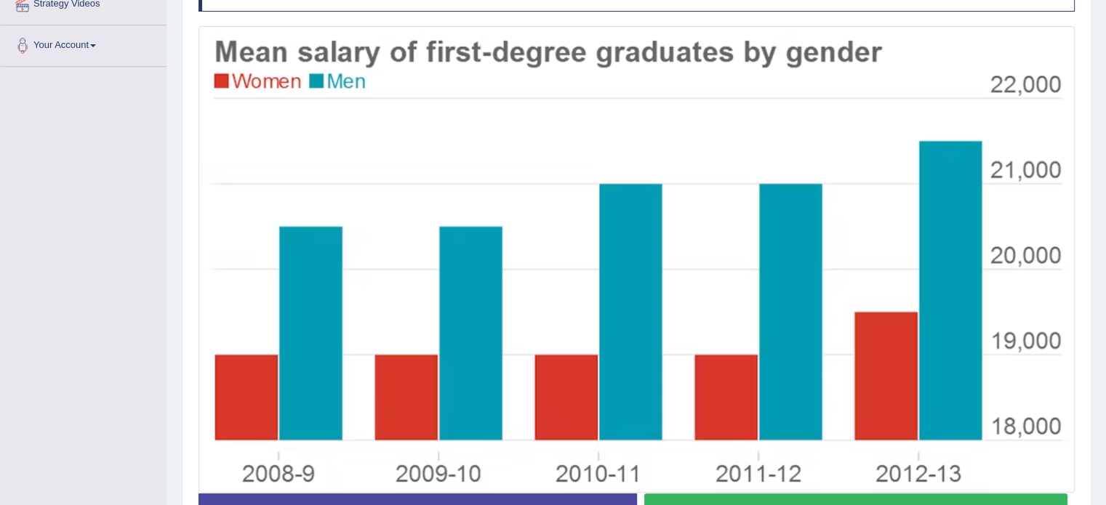
scroll to position [320, 0]
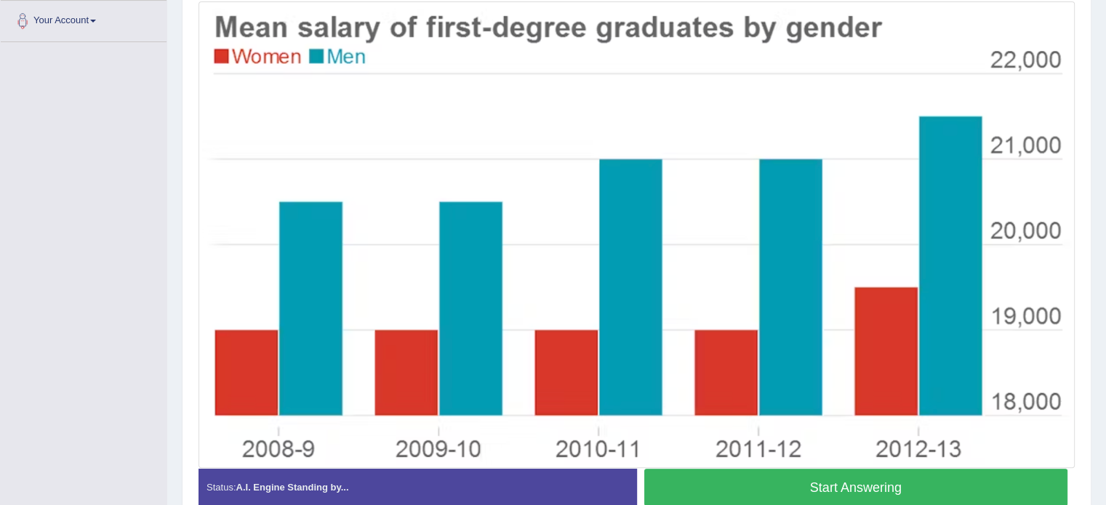
click at [838, 486] on button "Start Answering" at bounding box center [856, 487] width 424 height 37
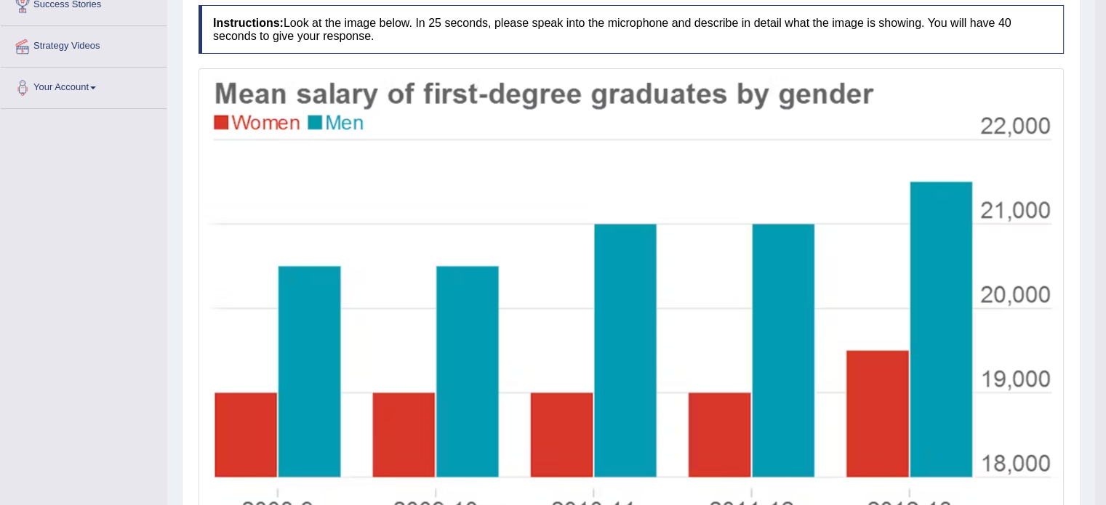
scroll to position [0, 0]
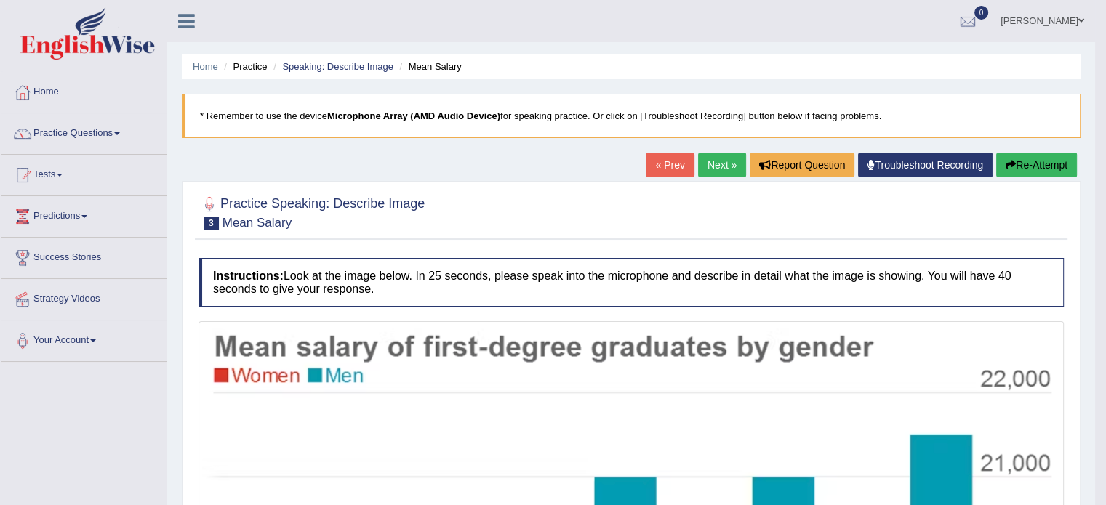
click at [717, 175] on link "Next »" at bounding box center [722, 165] width 48 height 25
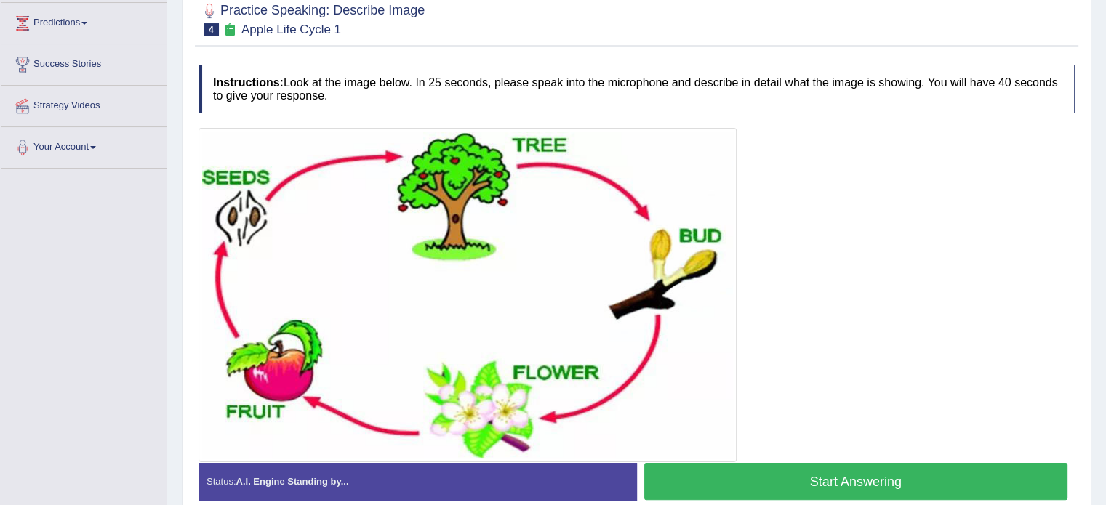
scroll to position [204, 0]
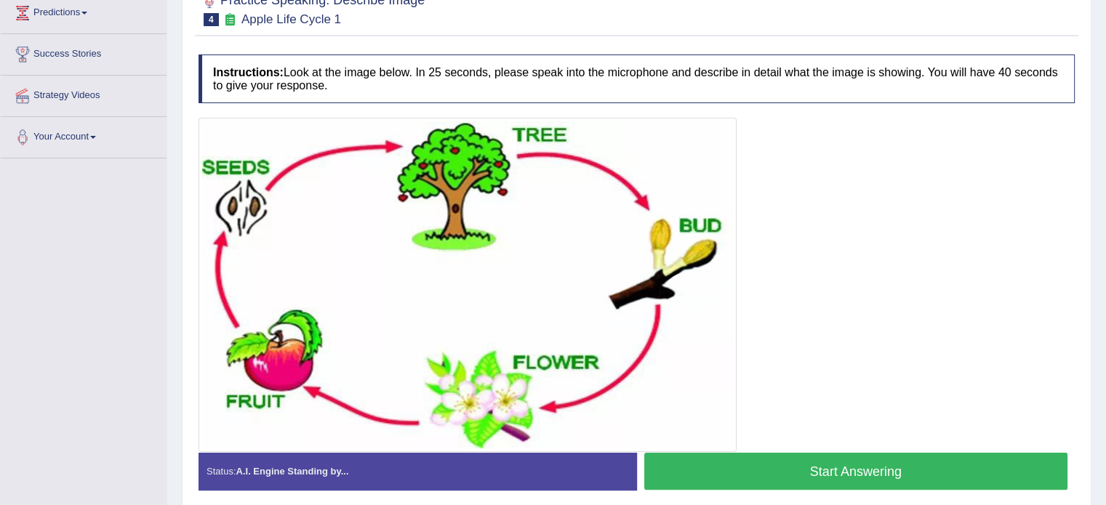
click at [769, 465] on button "Start Answering" at bounding box center [856, 471] width 424 height 37
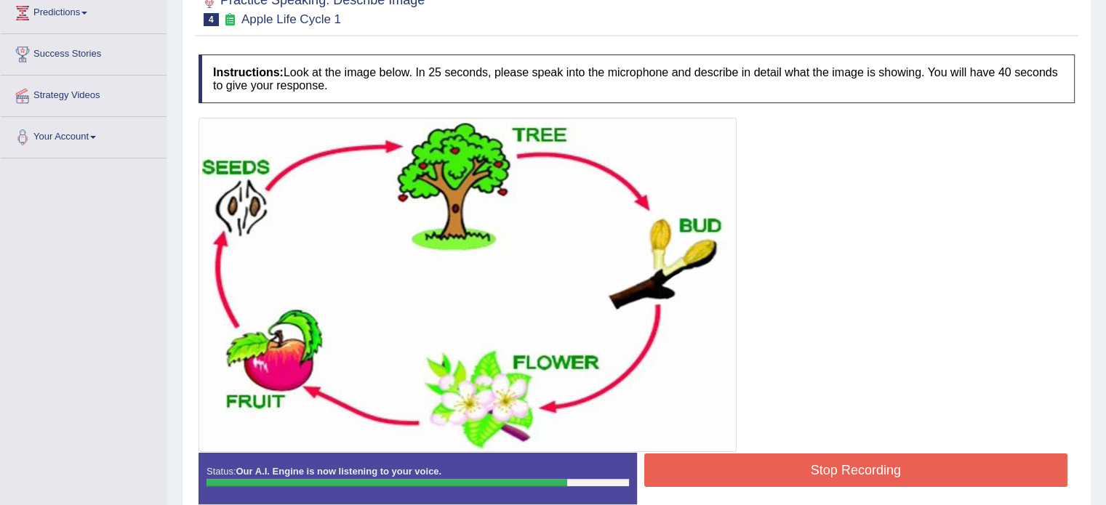
click at [769, 465] on button "Stop Recording" at bounding box center [856, 470] width 424 height 33
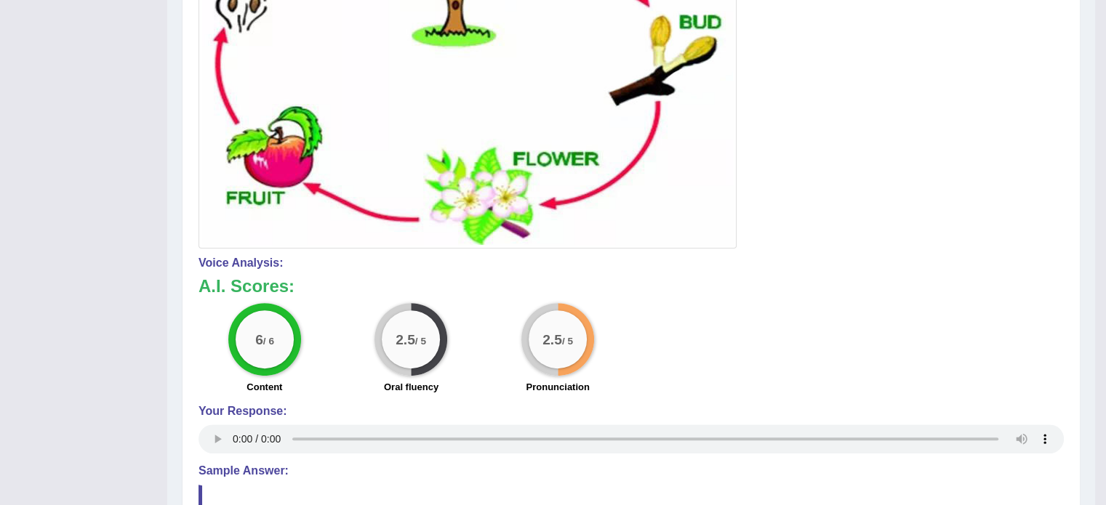
scroll to position [0, 0]
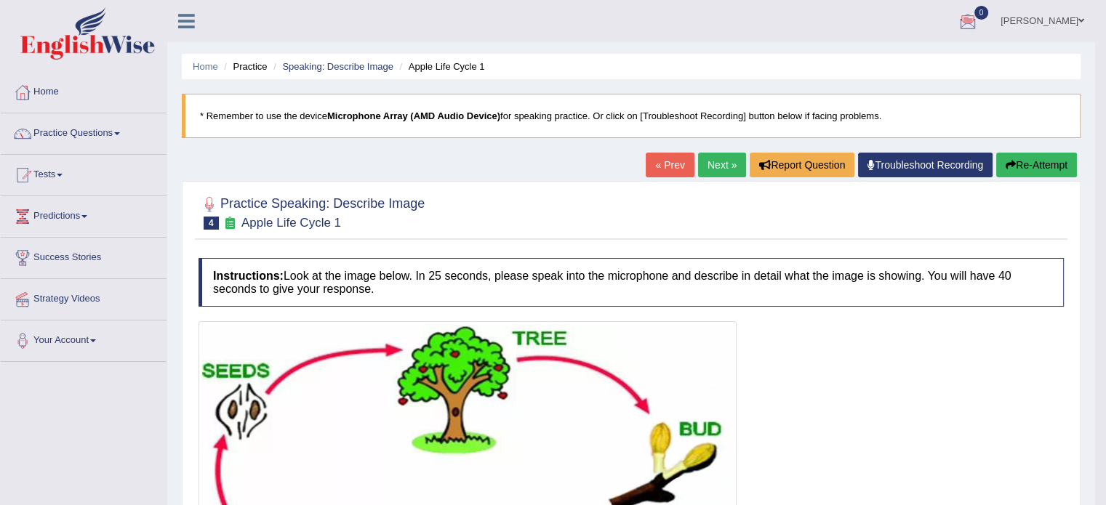
click at [710, 165] on link "Next »" at bounding box center [722, 165] width 48 height 25
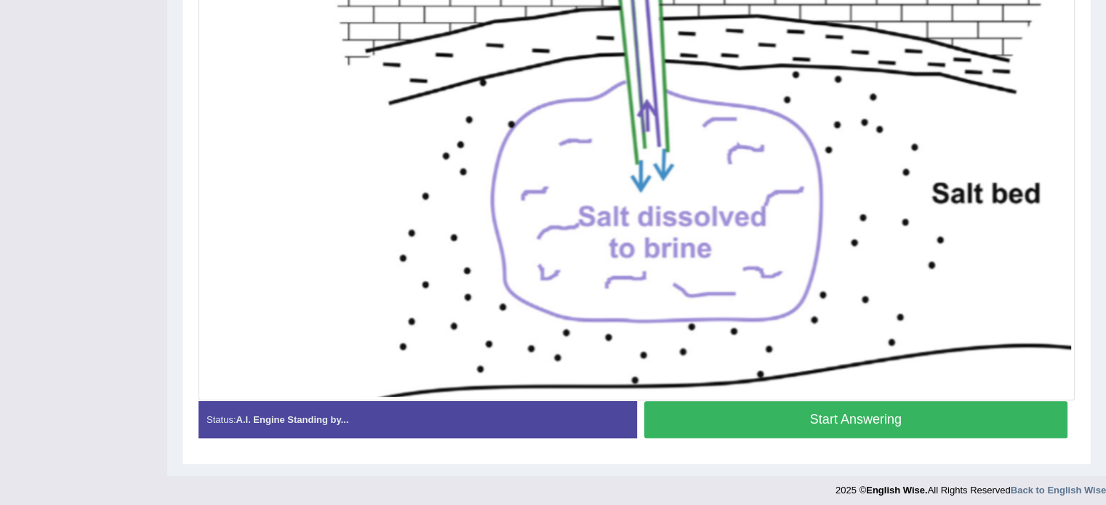
scroll to position [520, 0]
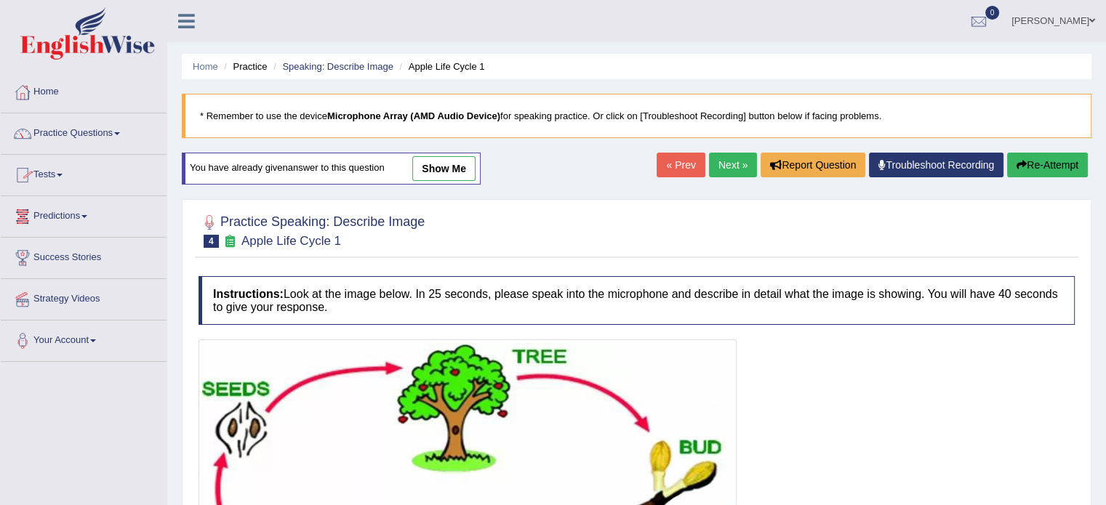
click at [79, 134] on link "Practice Questions" at bounding box center [84, 131] width 166 height 36
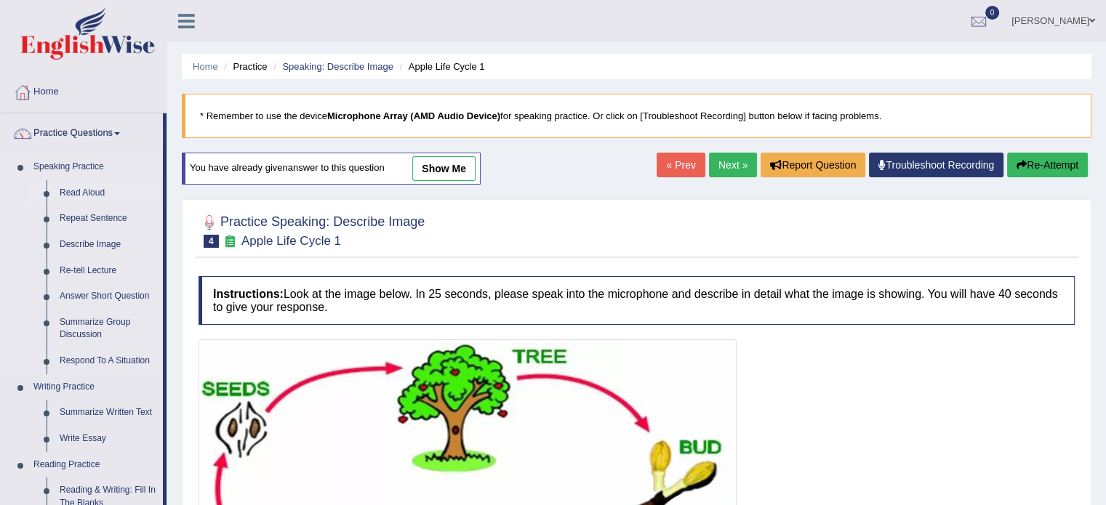
click at [88, 190] on link "Read Aloud" at bounding box center [108, 193] width 110 height 26
